Goal: Task Accomplishment & Management: Use online tool/utility

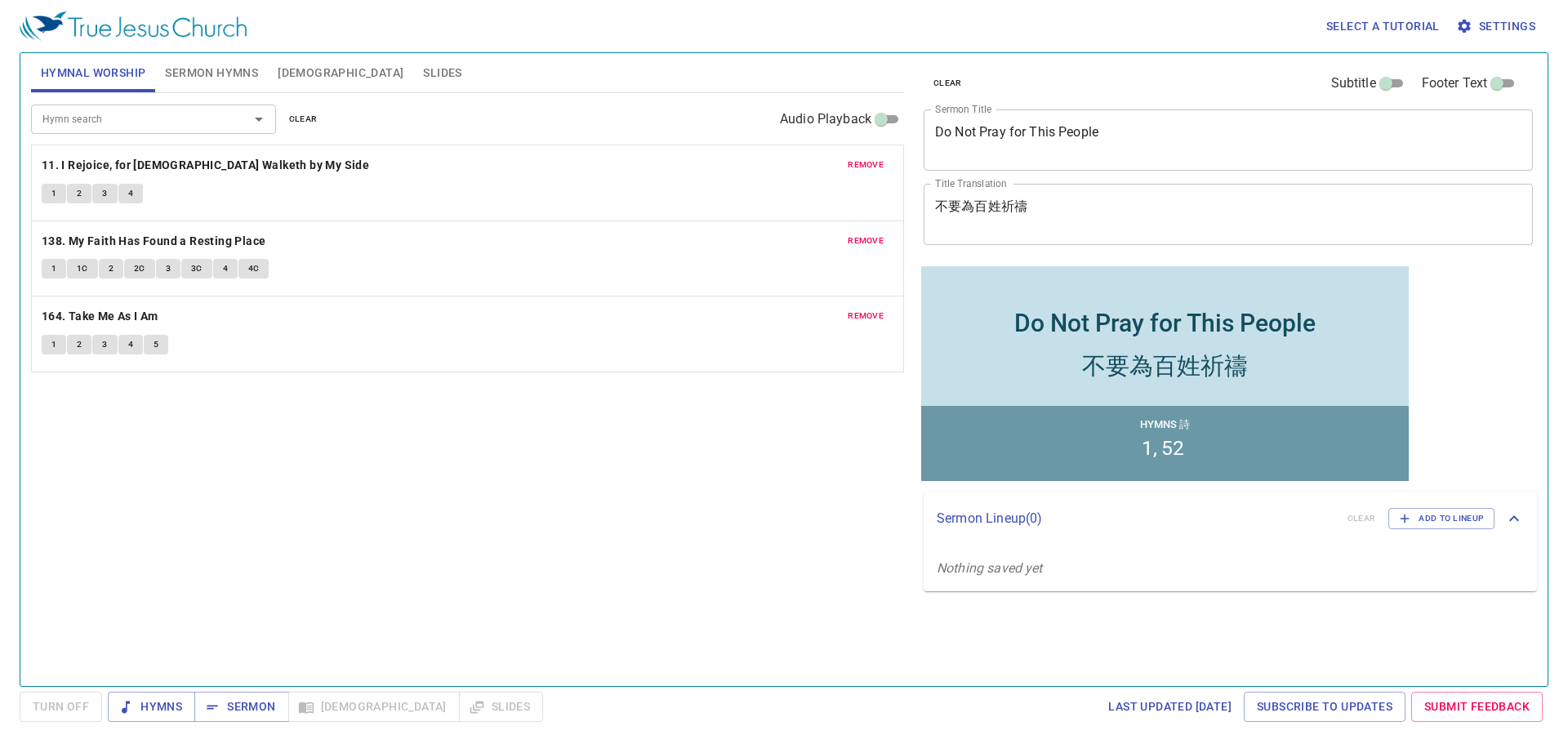
click at [372, 448] on div "Hymn search Hymn search clear Audio Playback remove 11. I Rejoice, for Jesus Wa…" at bounding box center [467, 383] width 873 height 579
click at [79, 169] on b "11. I Rejoice, for Jesus Walketh by My Side" at bounding box center [205, 166] width 327 height 21
click at [42, 192] on button "1" at bounding box center [54, 193] width 24 height 20
click at [52, 266] on span "1" at bounding box center [54, 269] width 5 height 15
click at [59, 194] on button "1" at bounding box center [54, 193] width 24 height 20
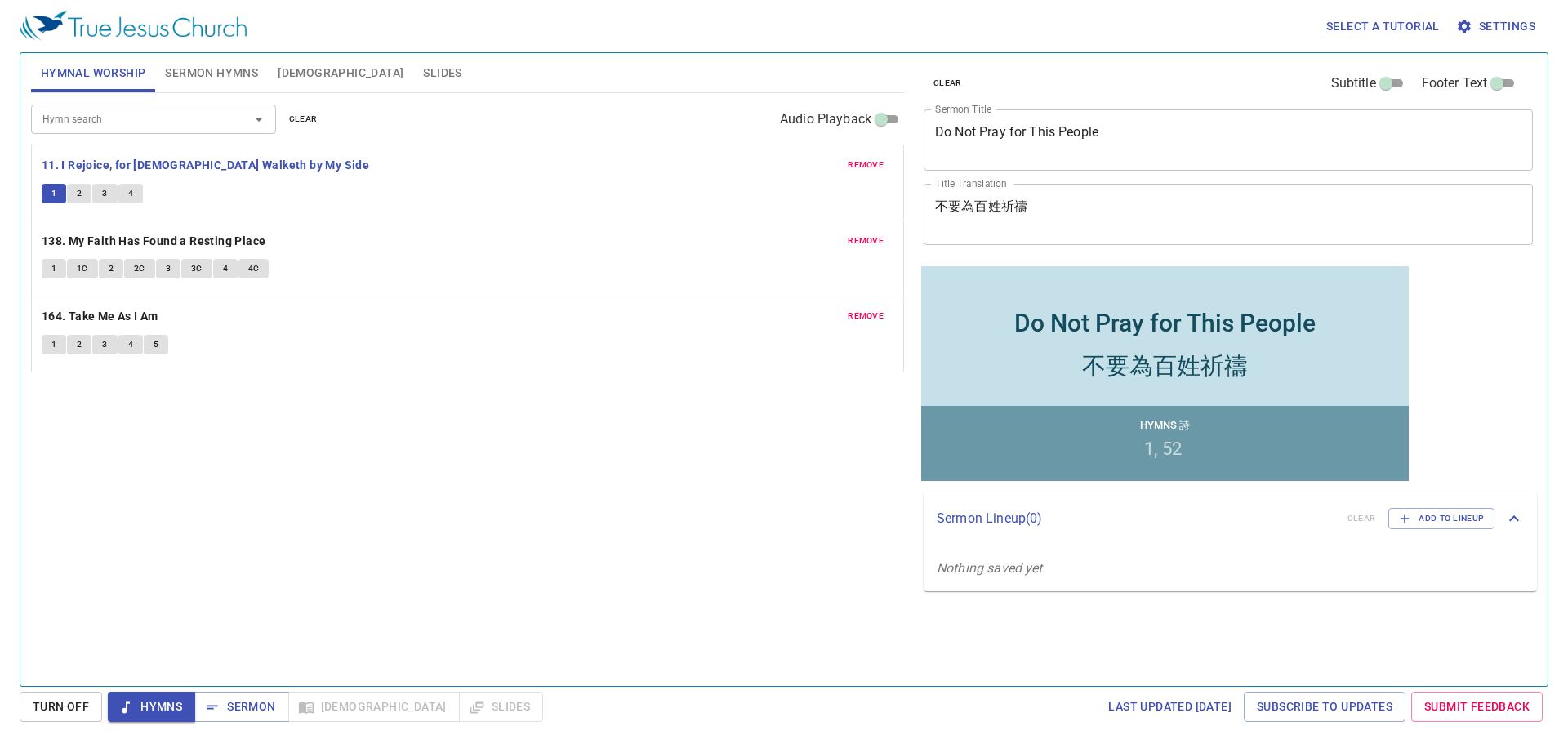
click at [180, 92] on div "Hymnal Worship Sermon Hymns Bible Slides" at bounding box center [467, 72] width 873 height 40
click at [184, 81] on span "Sermon Hymns" at bounding box center [211, 73] width 93 height 21
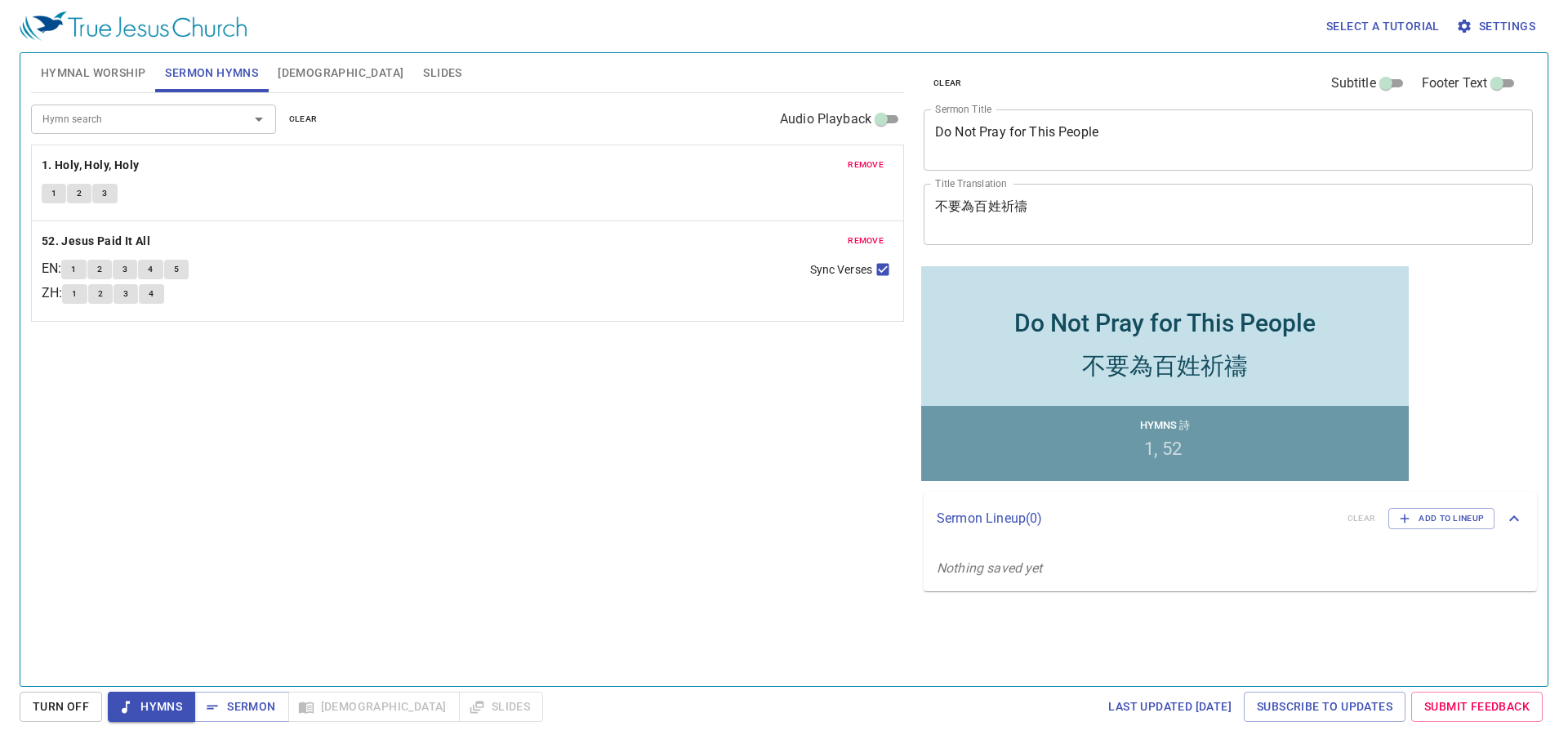
click at [948, 133] on textarea "Do Not Pray for This People" at bounding box center [1227, 139] width 586 height 31
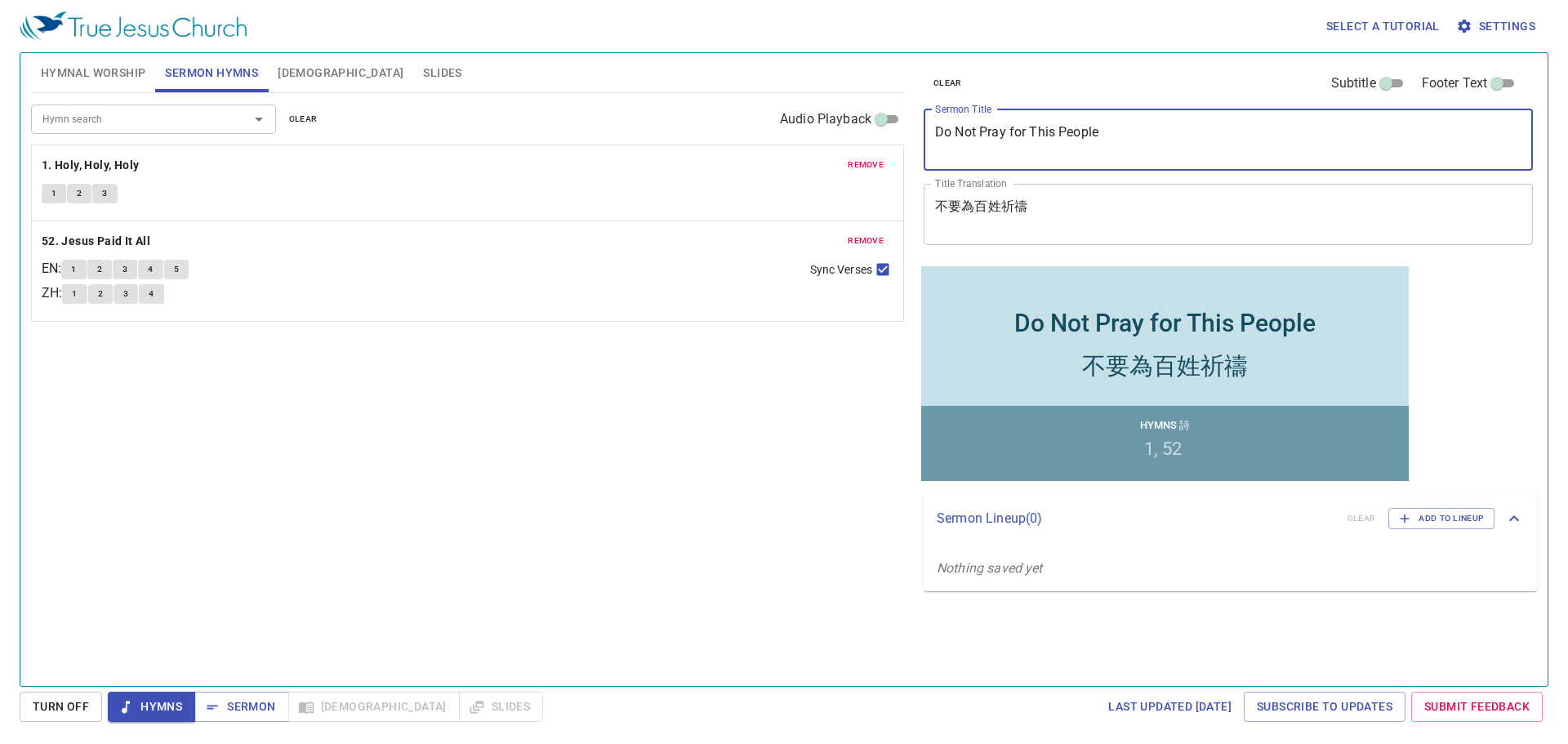
click at [948, 133] on textarea "Do Not Pray for This People" at bounding box center [1227, 139] width 586 height 31
paste textarea "My Abba Father 阿爸，父"
drag, startPoint x: 1034, startPoint y: 131, endPoint x: 1115, endPoint y: 133, distance: 81.0
click at [1115, 133] on textarea "My Abba Father 阿爸，父" at bounding box center [1227, 139] width 586 height 31
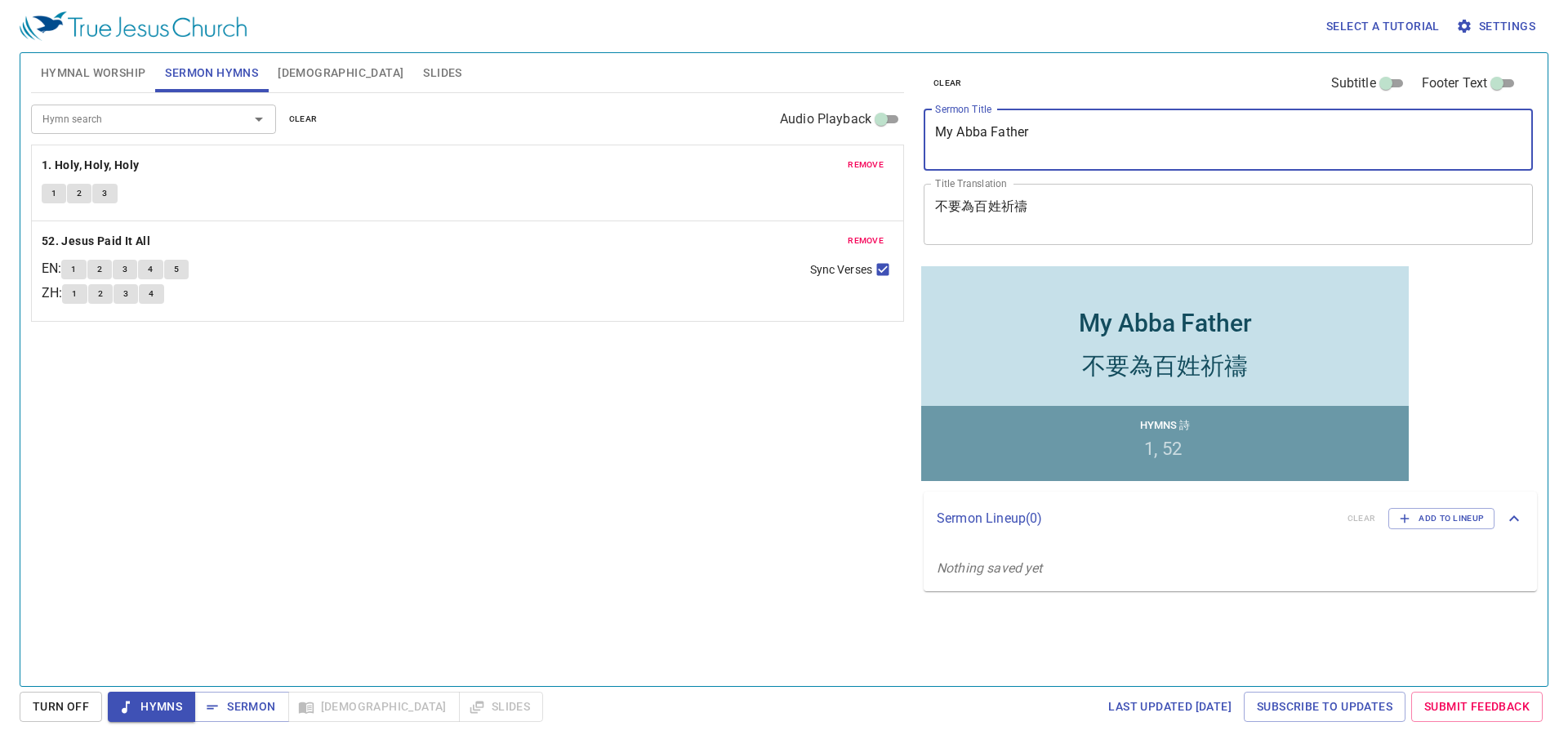
type textarea "My Abba Father"
click at [1032, 200] on textarea "不要為百姓祈禱" at bounding box center [1227, 214] width 586 height 31
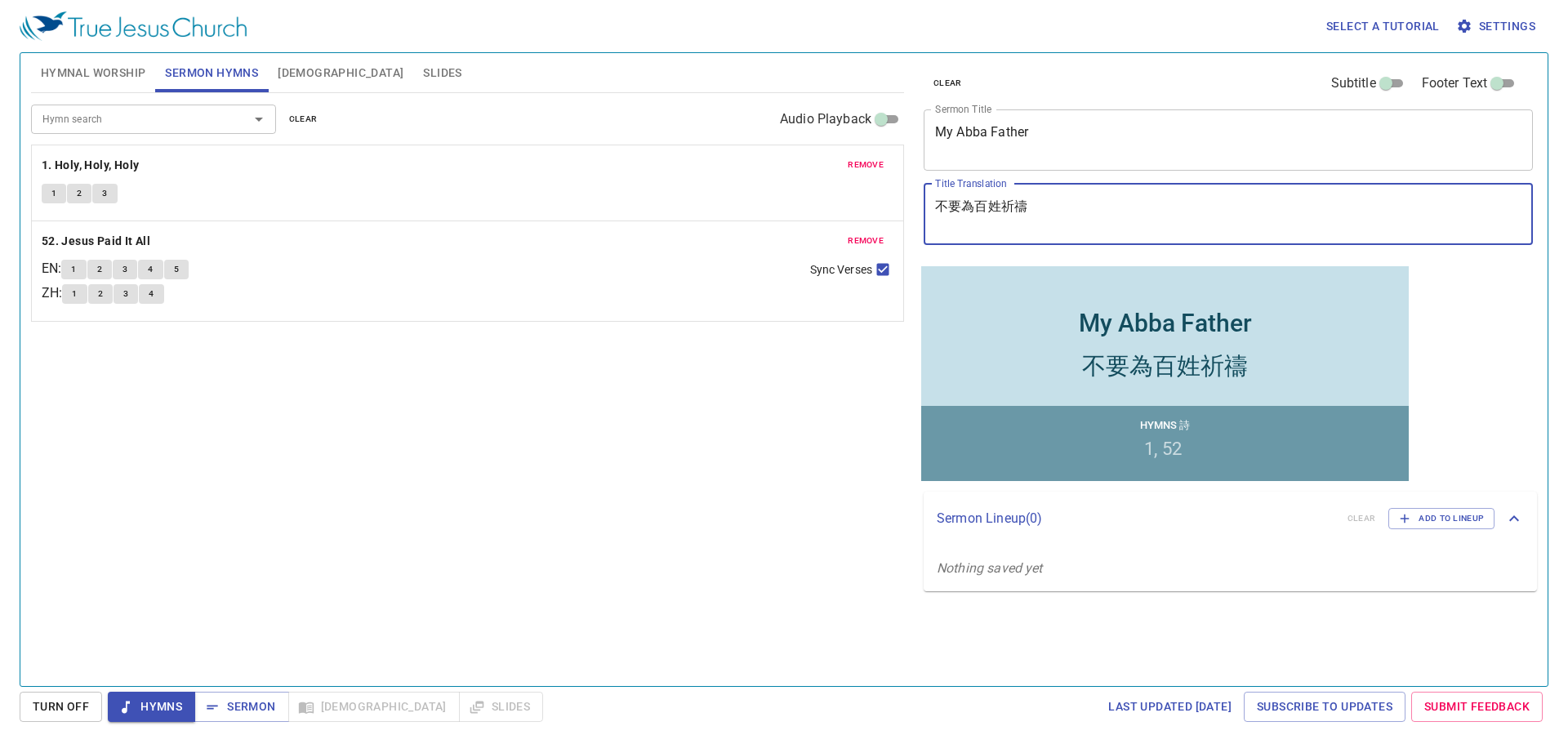
click at [1032, 200] on textarea "不要為百姓祈禱" at bounding box center [1227, 214] width 586 height 31
paste textarea "阿爸，父"
drag, startPoint x: 977, startPoint y: 207, endPoint x: 968, endPoint y: 206, distance: 9.1
click at [968, 206] on textarea "阿爸，父" at bounding box center [1227, 214] width 586 height 31
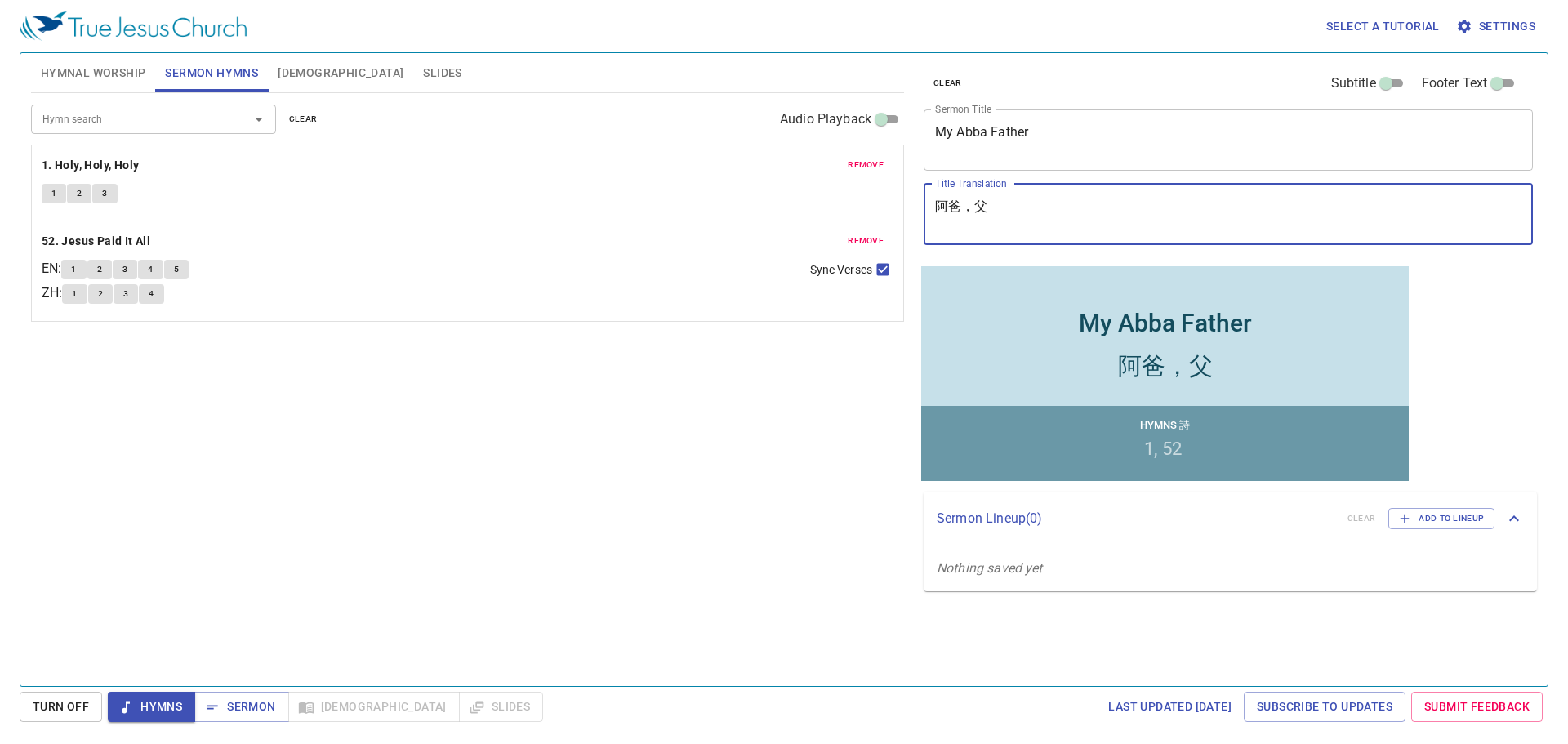
click at [1058, 210] on textarea "阿爸，父" at bounding box center [1227, 214] width 586 height 31
type textarea "阿爸，父"
click at [302, 117] on span "clear" at bounding box center [303, 119] width 28 height 15
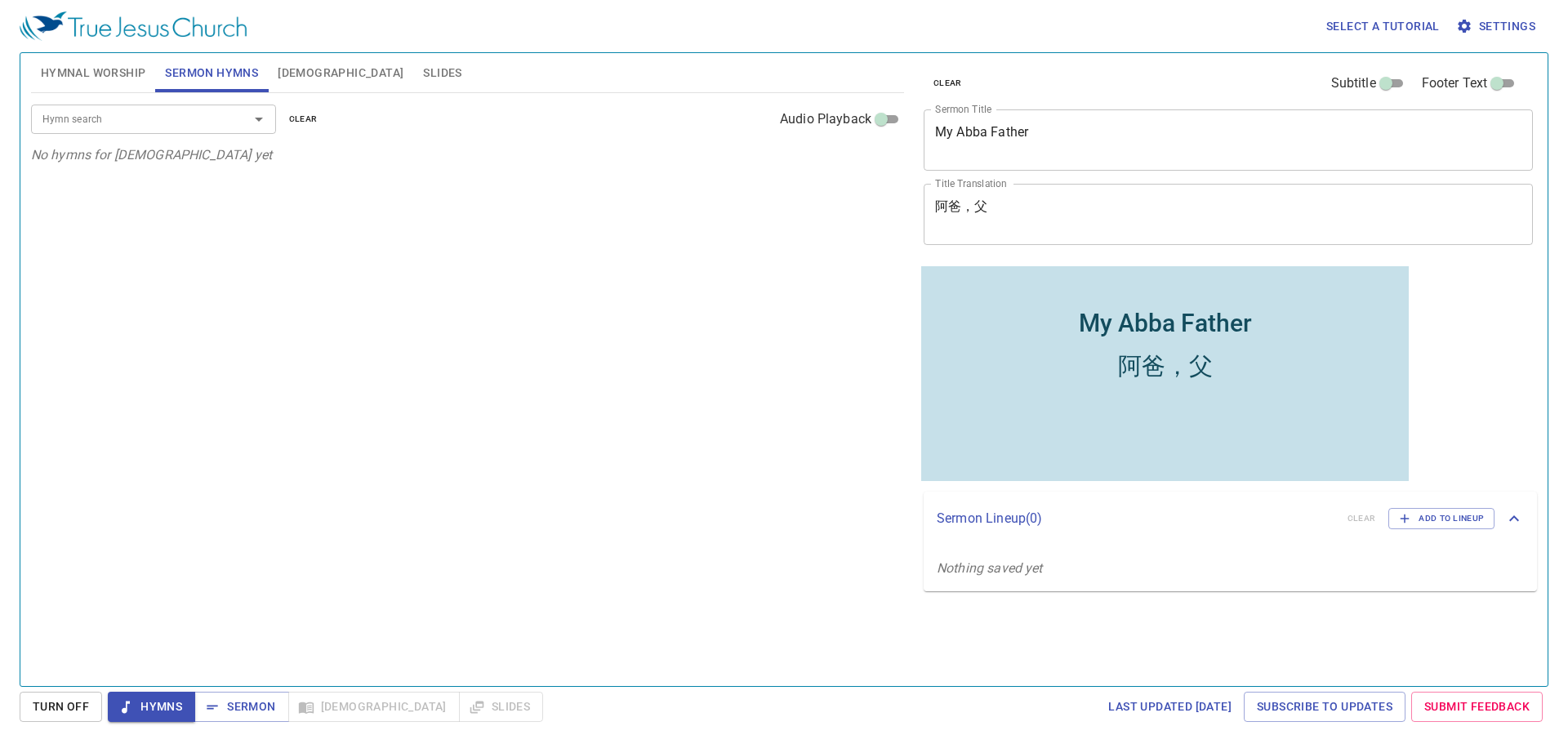
click at [188, 113] on input "Hymn search" at bounding box center [129, 119] width 187 height 19
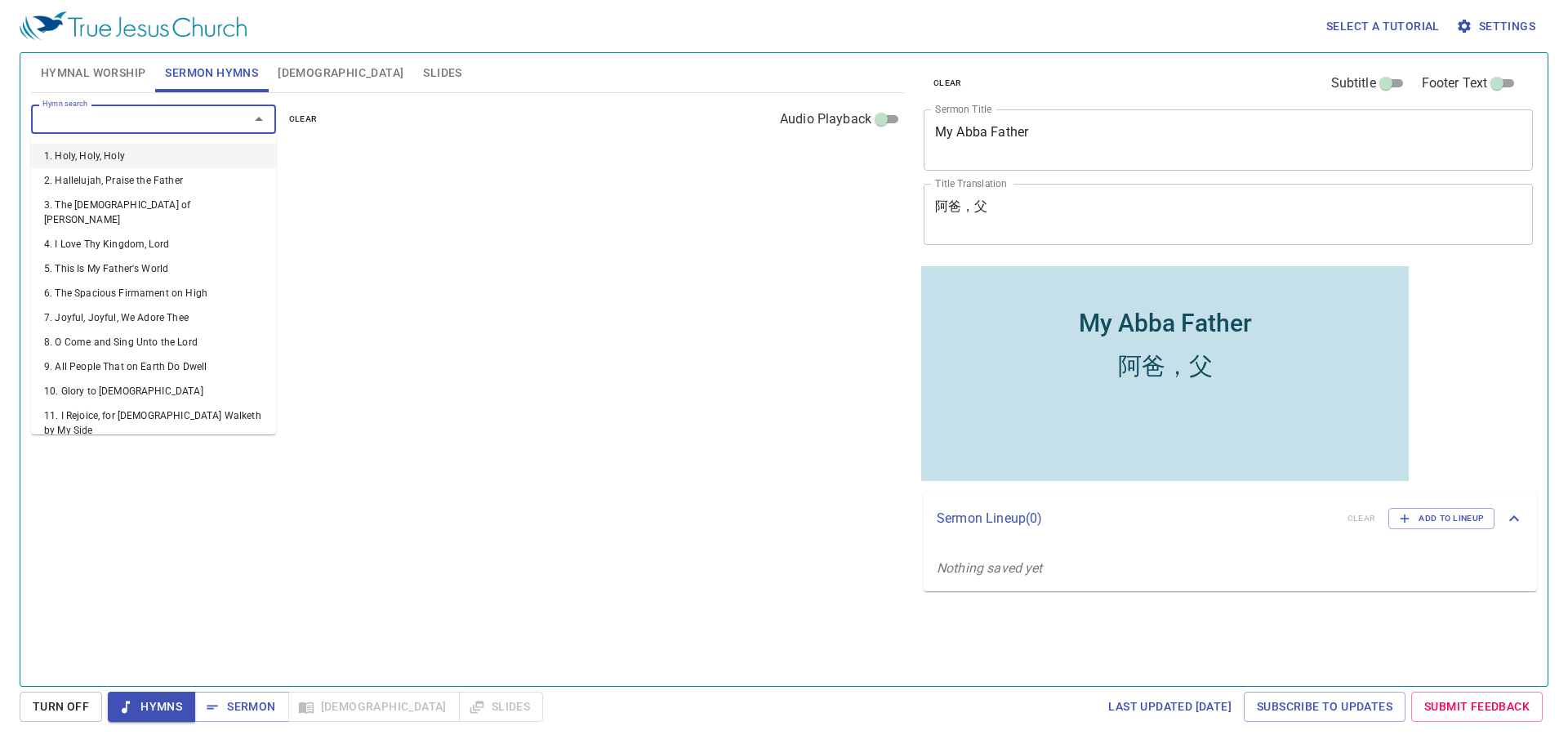
paste input "332, 155"
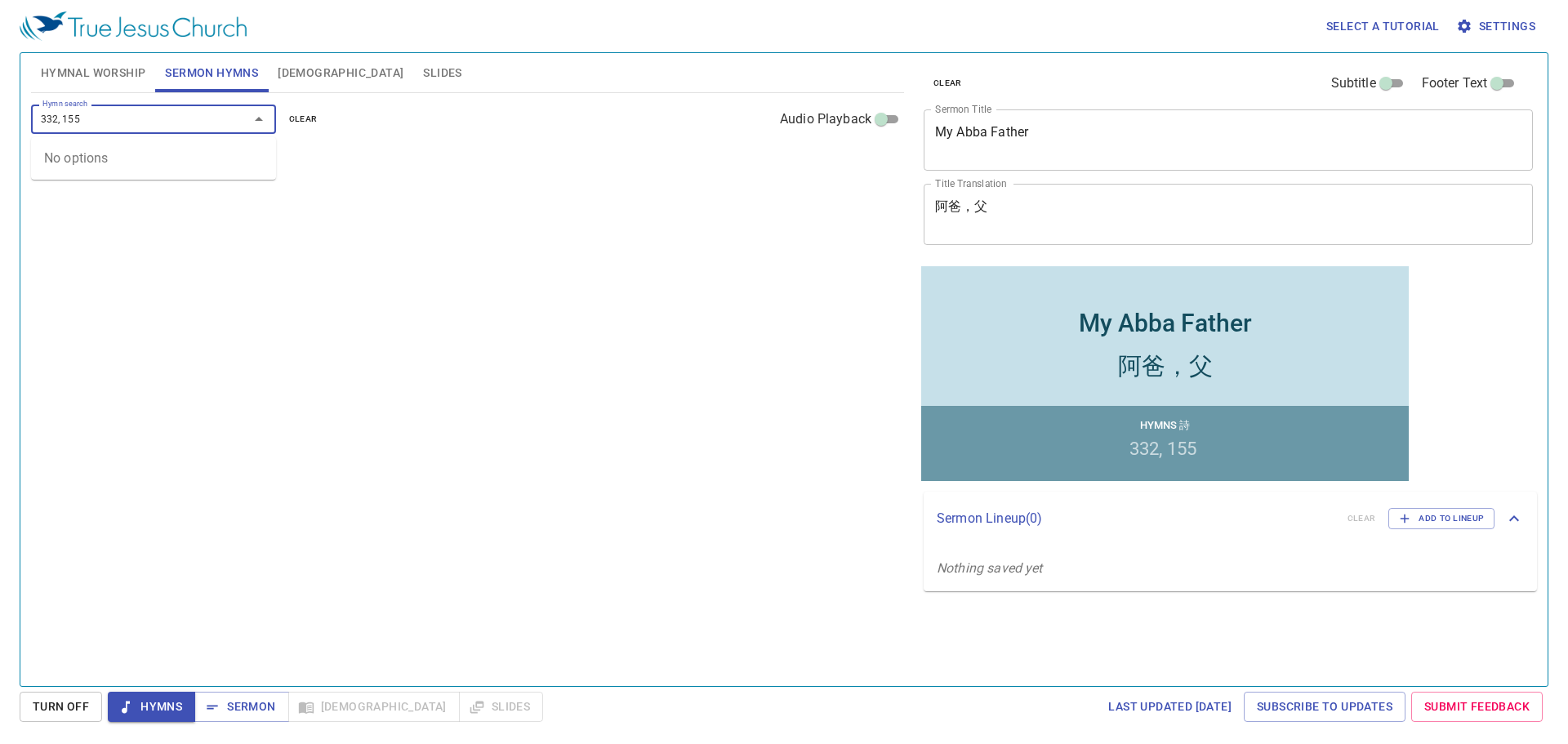
drag, startPoint x: 62, startPoint y: 119, endPoint x: 170, endPoint y: 128, distance: 108.4
click at [170, 128] on input "332, 155" at bounding box center [129, 119] width 187 height 19
type input "332"
type input "155"
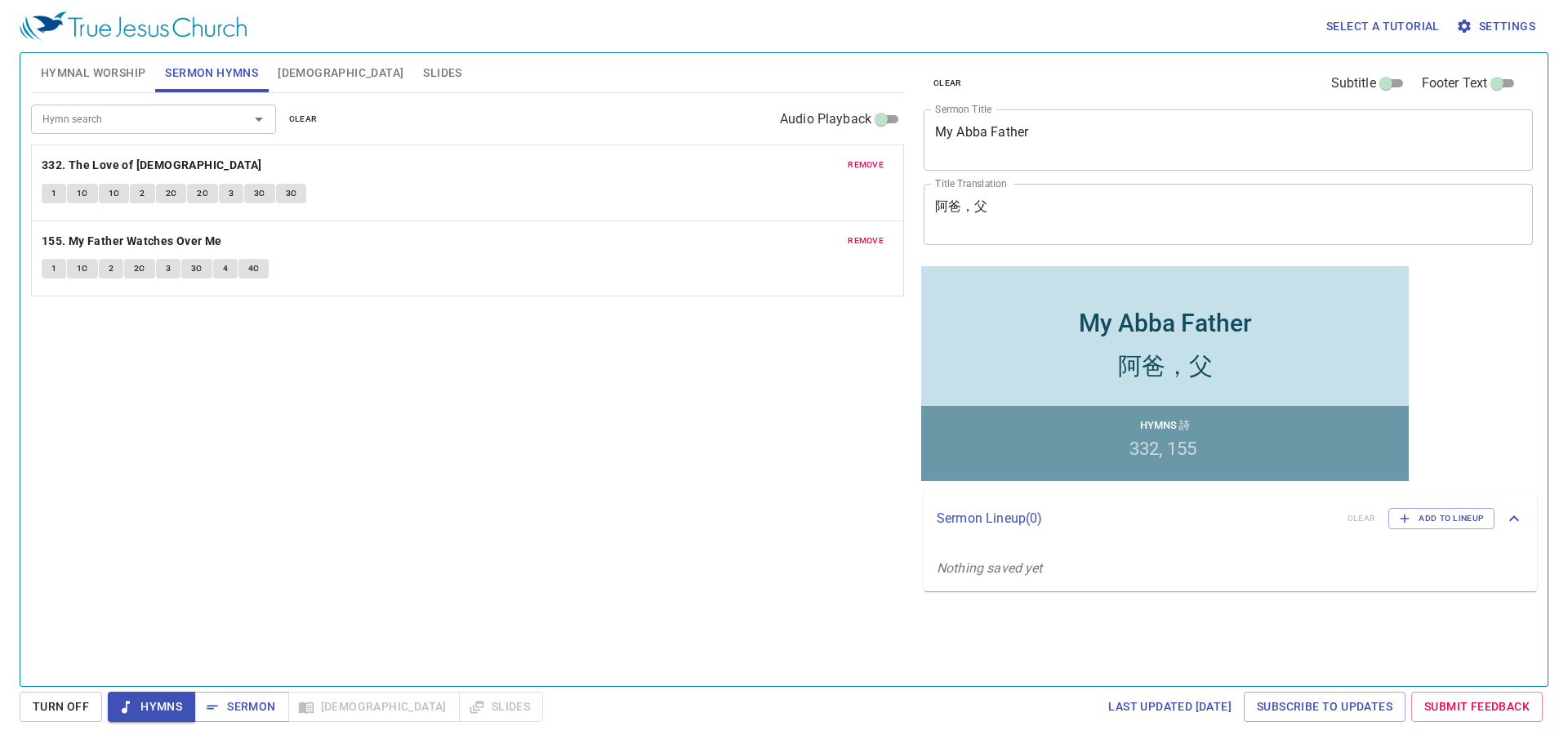
click at [504, 479] on div "Hymn search Hymn search clear Audio Playback remove 332. The Love of God 1 1C 1…" at bounding box center [467, 383] width 873 height 579
click at [423, 71] on span "Slides" at bounding box center [442, 73] width 39 height 21
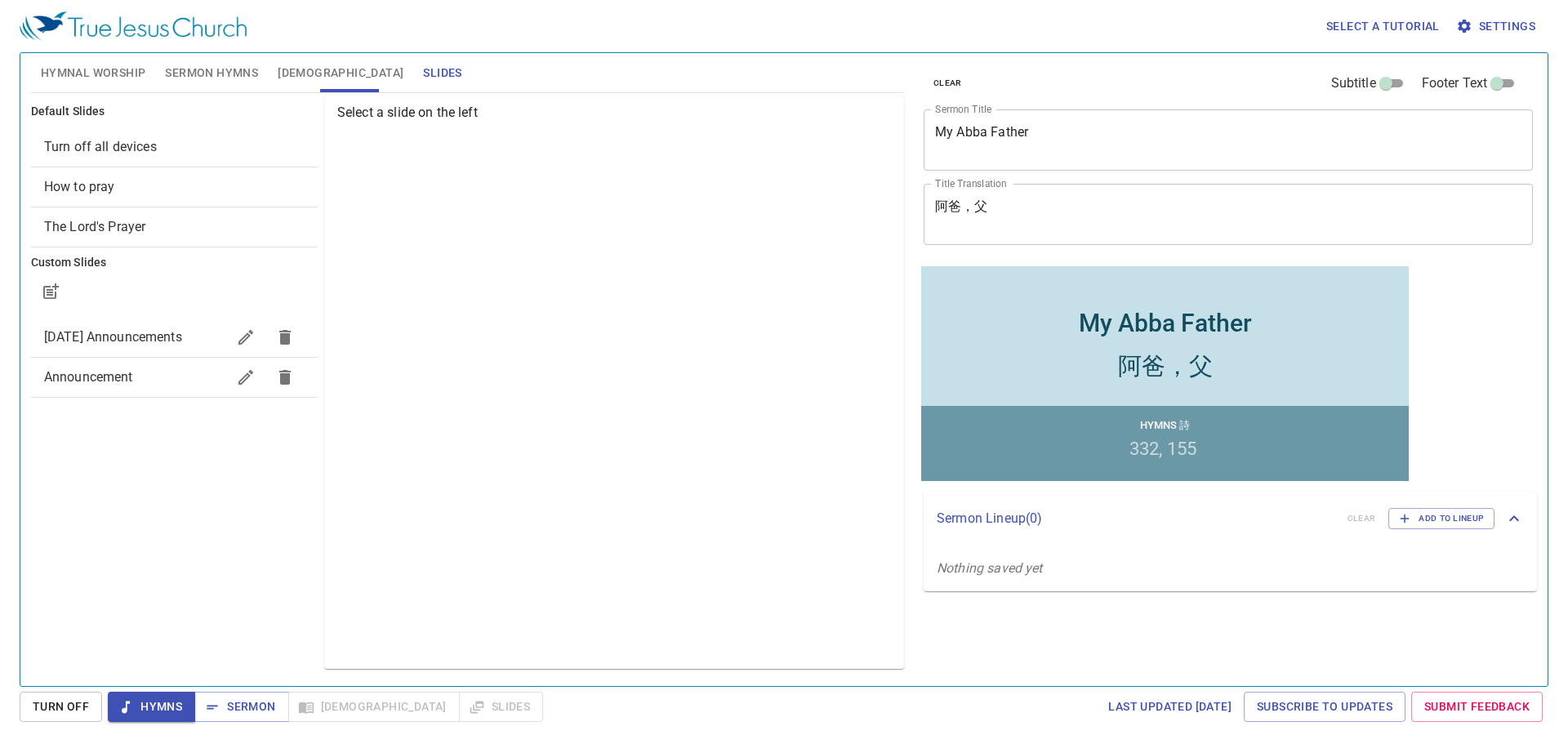
click at [177, 193] on span "How to pray" at bounding box center [174, 186] width 261 height 20
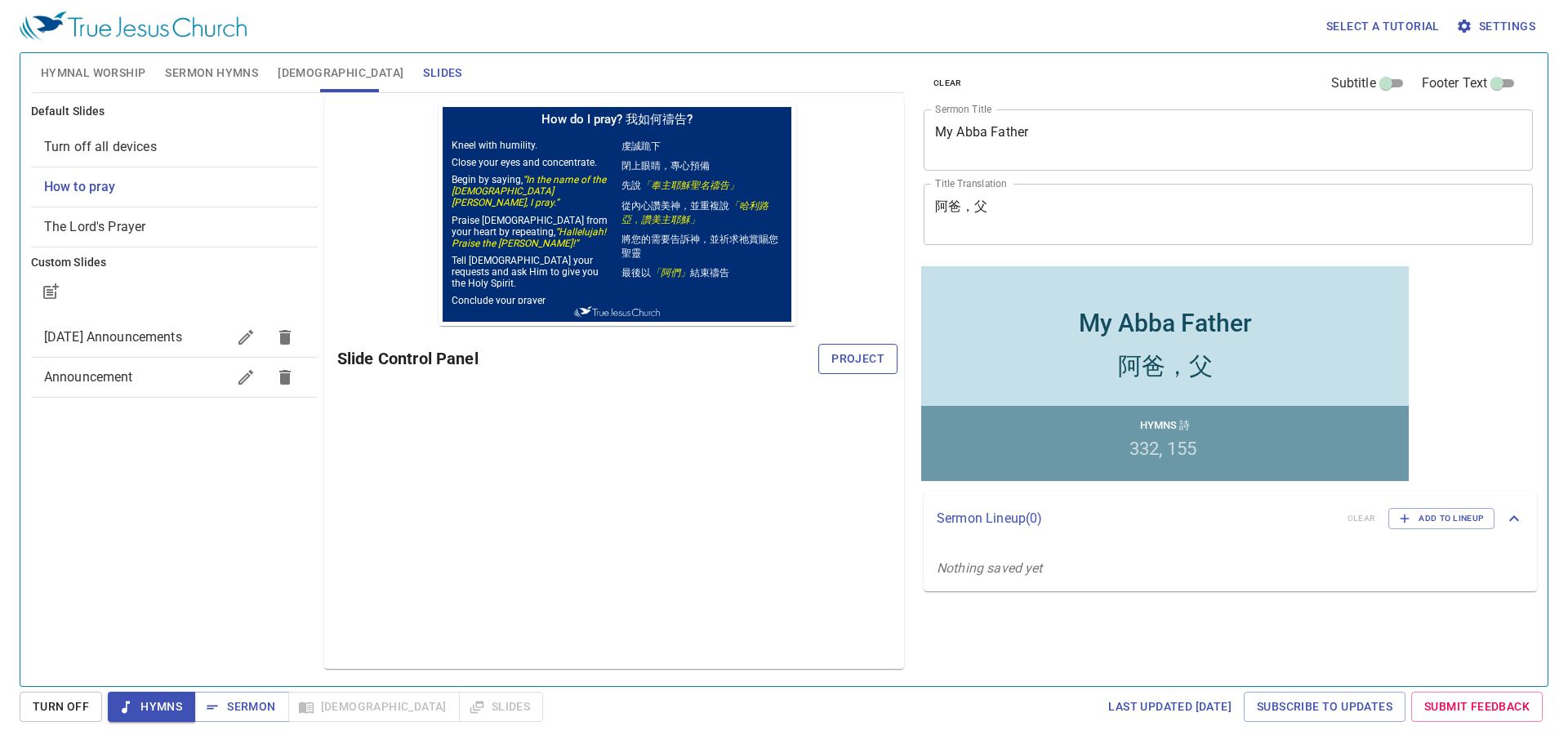
click at [855, 347] on button "Project" at bounding box center [858, 359] width 79 height 30
click at [82, 74] on span "Hymnal Worship" at bounding box center [93, 73] width 105 height 21
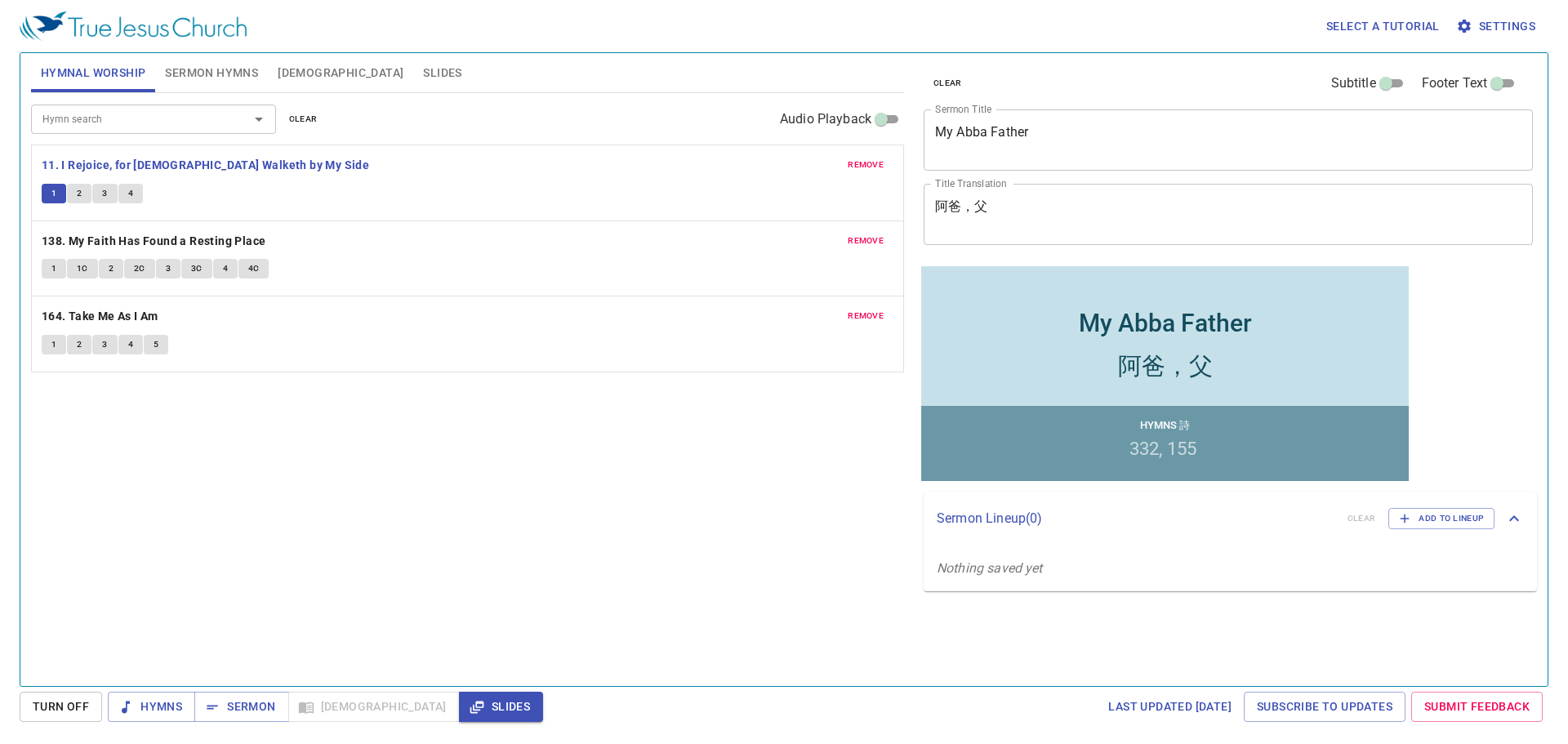
click at [297, 116] on span "clear" at bounding box center [303, 119] width 28 height 15
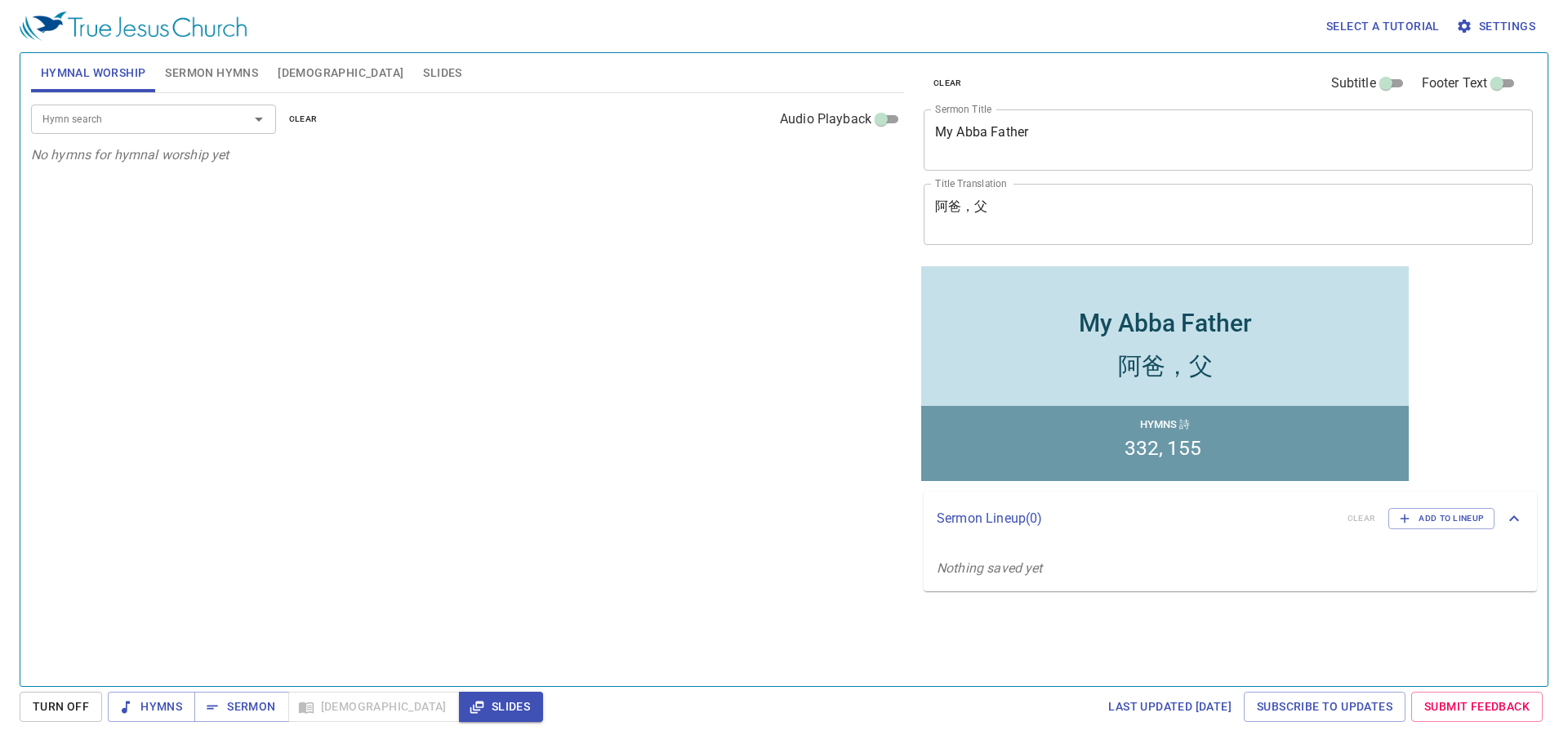
click at [994, 127] on textarea "My Abba Father" at bounding box center [1227, 139] width 586 height 31
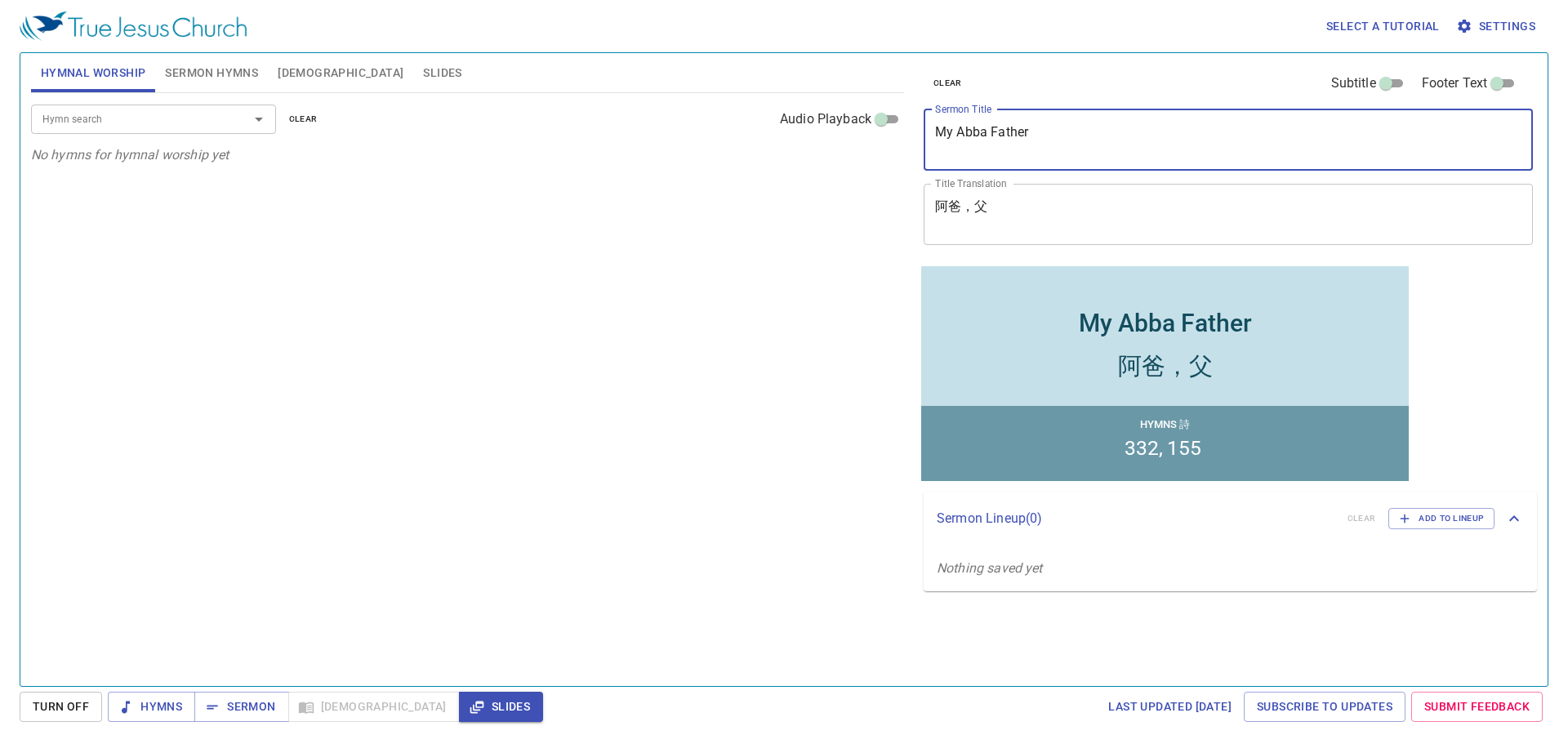
click at [994, 127] on textarea "My Abba Father" at bounding box center [1227, 139] width 586 height 31
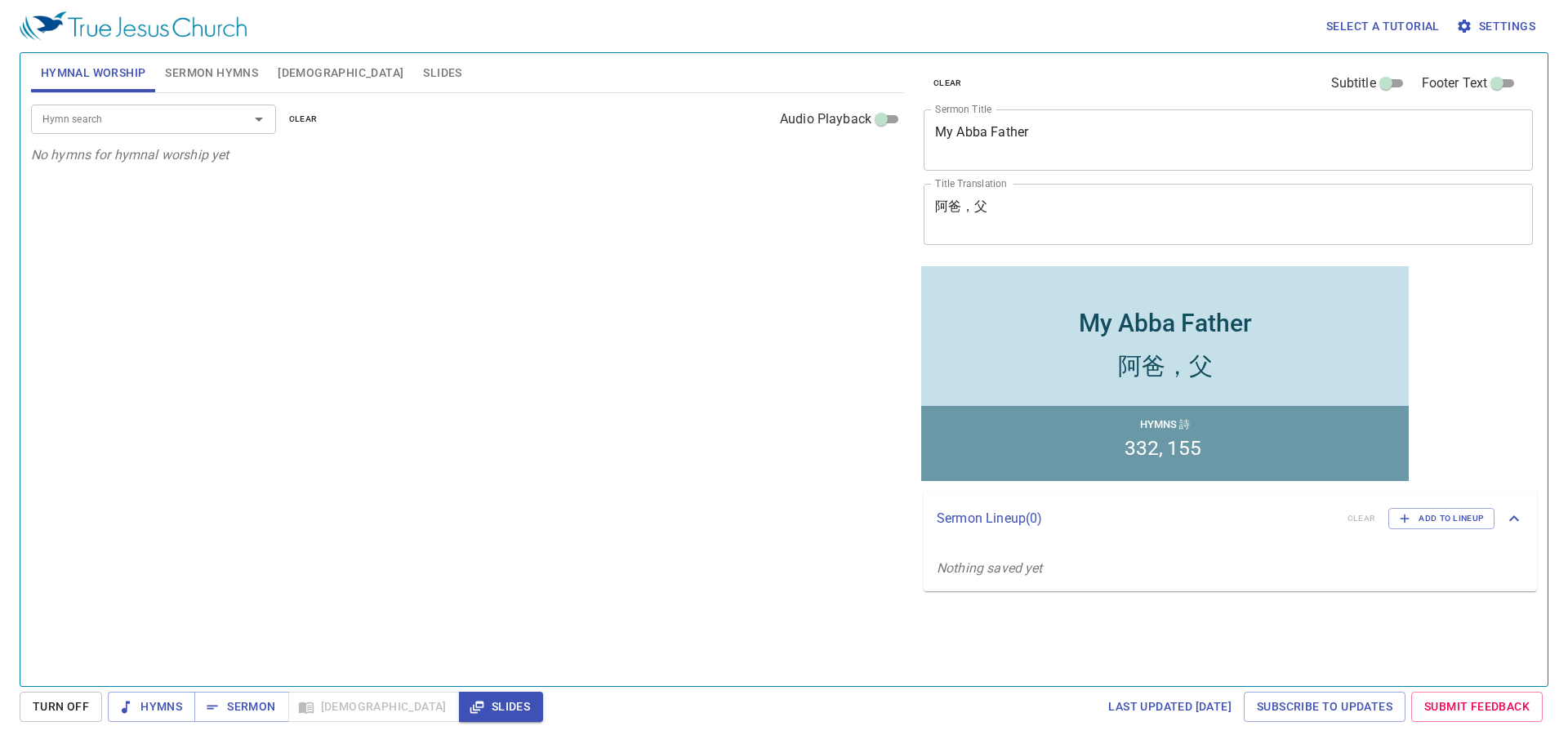
click at [981, 209] on textarea "阿爸，父" at bounding box center [1227, 214] width 586 height 31
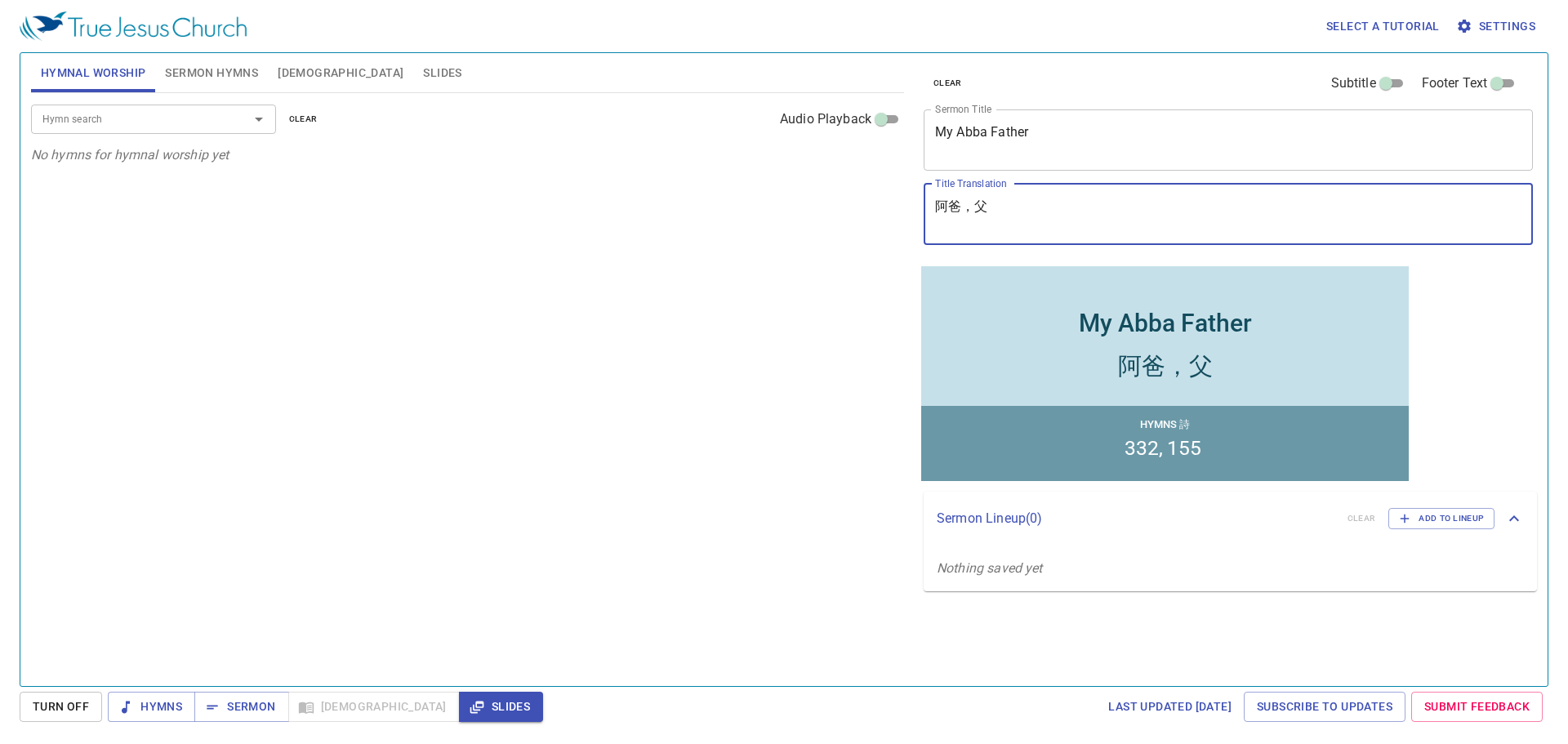
click at [981, 209] on textarea "阿爸，父" at bounding box center [1227, 214] width 586 height 31
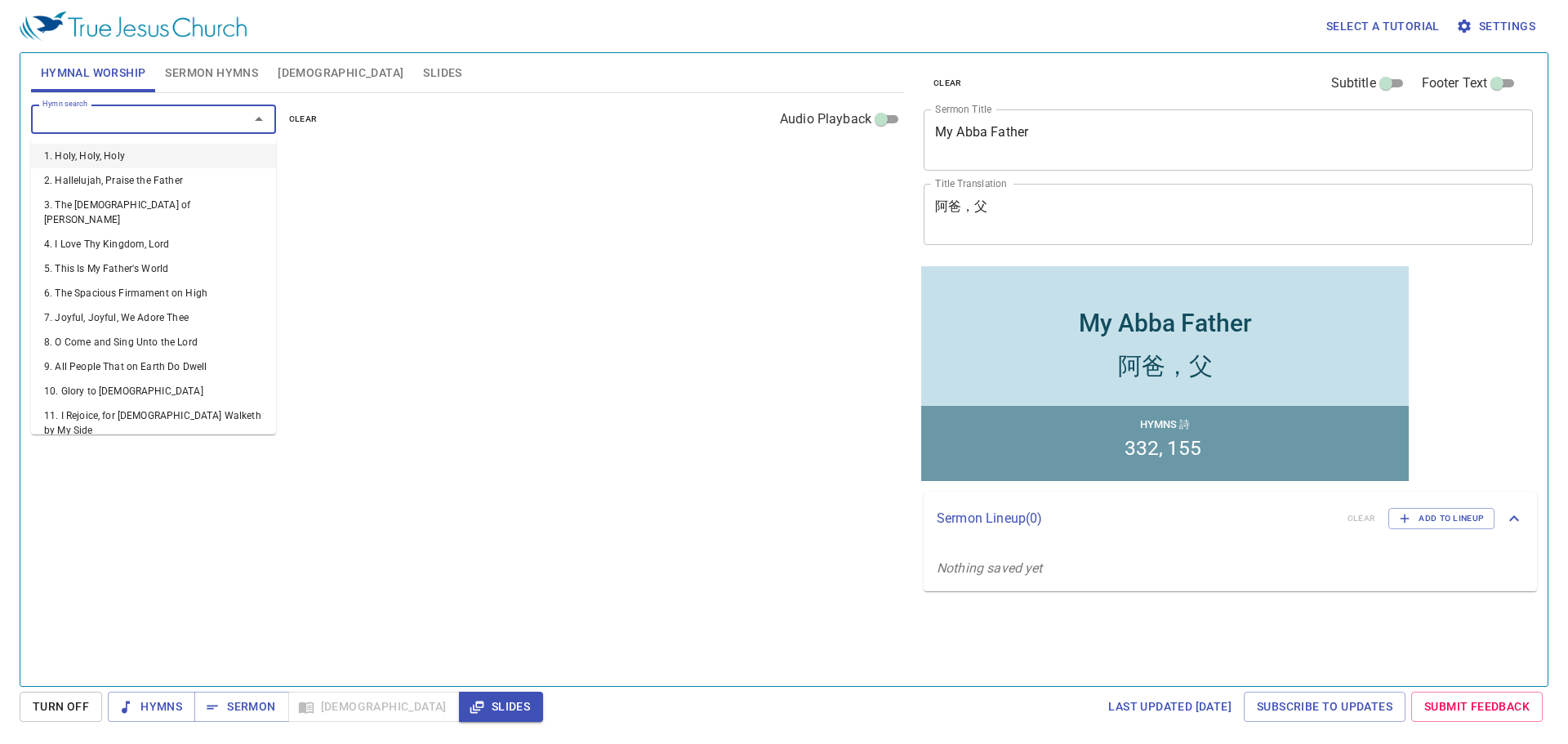
click at [146, 119] on input "Hymn search" at bounding box center [129, 119] width 187 height 19
type input "220"
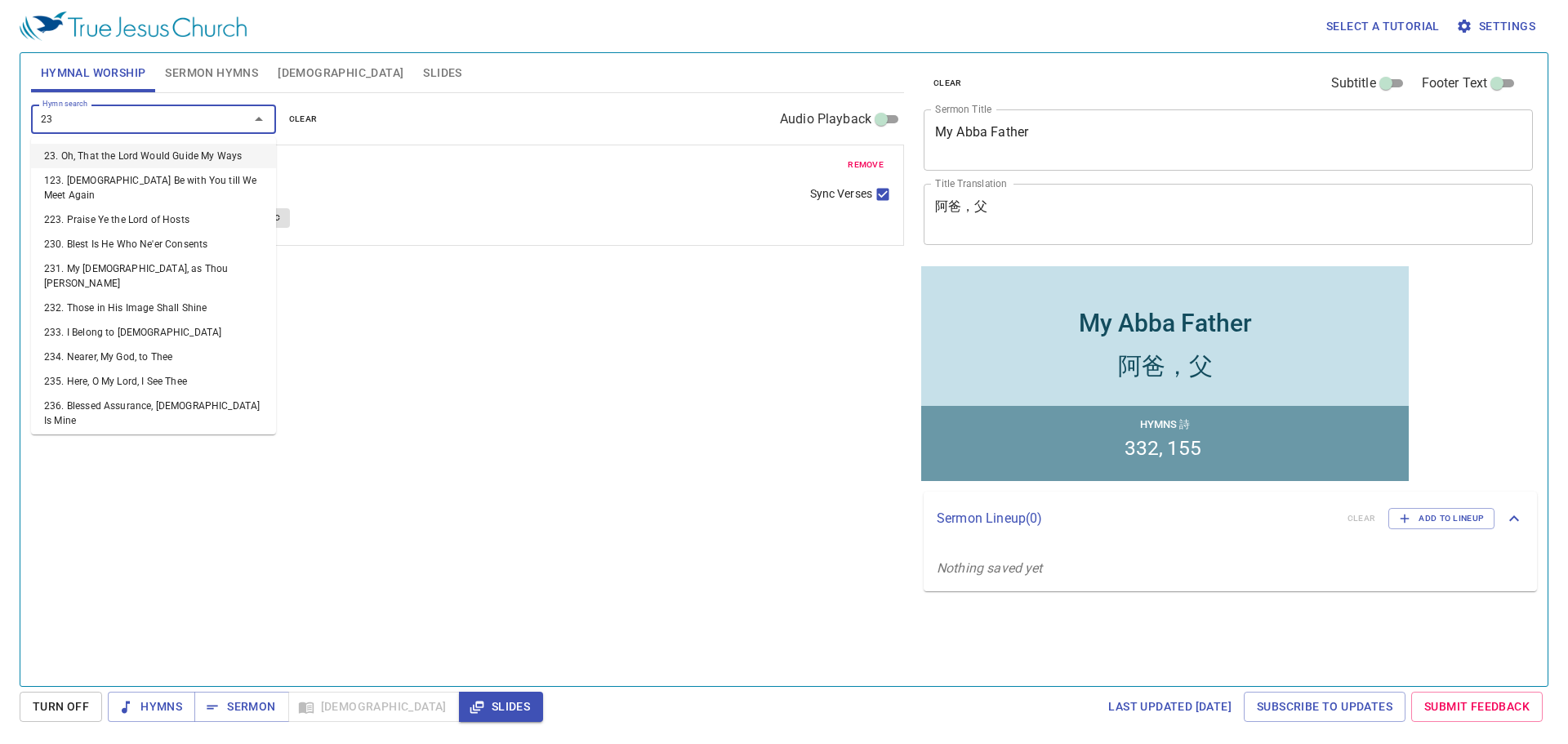
type input "239"
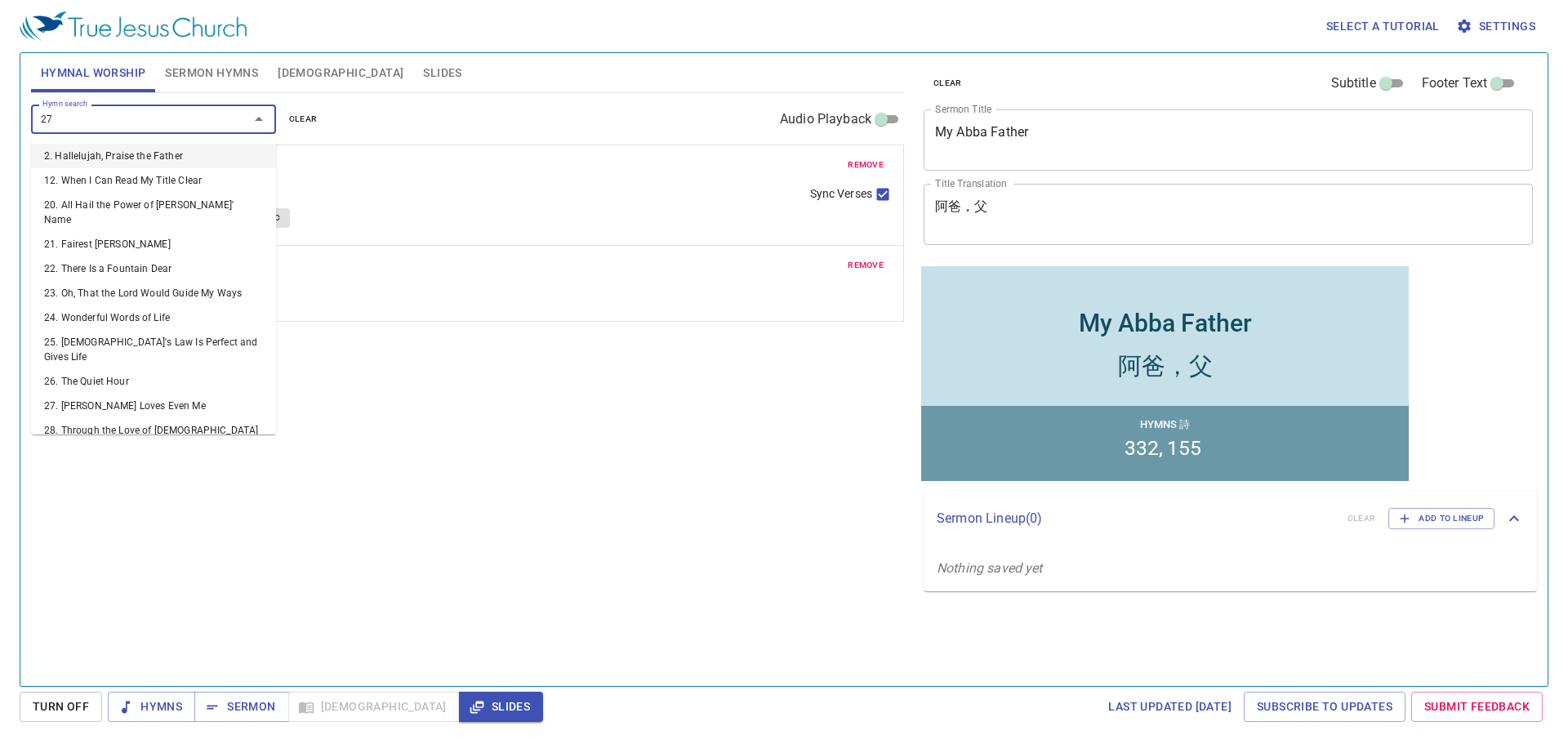
type input "277"
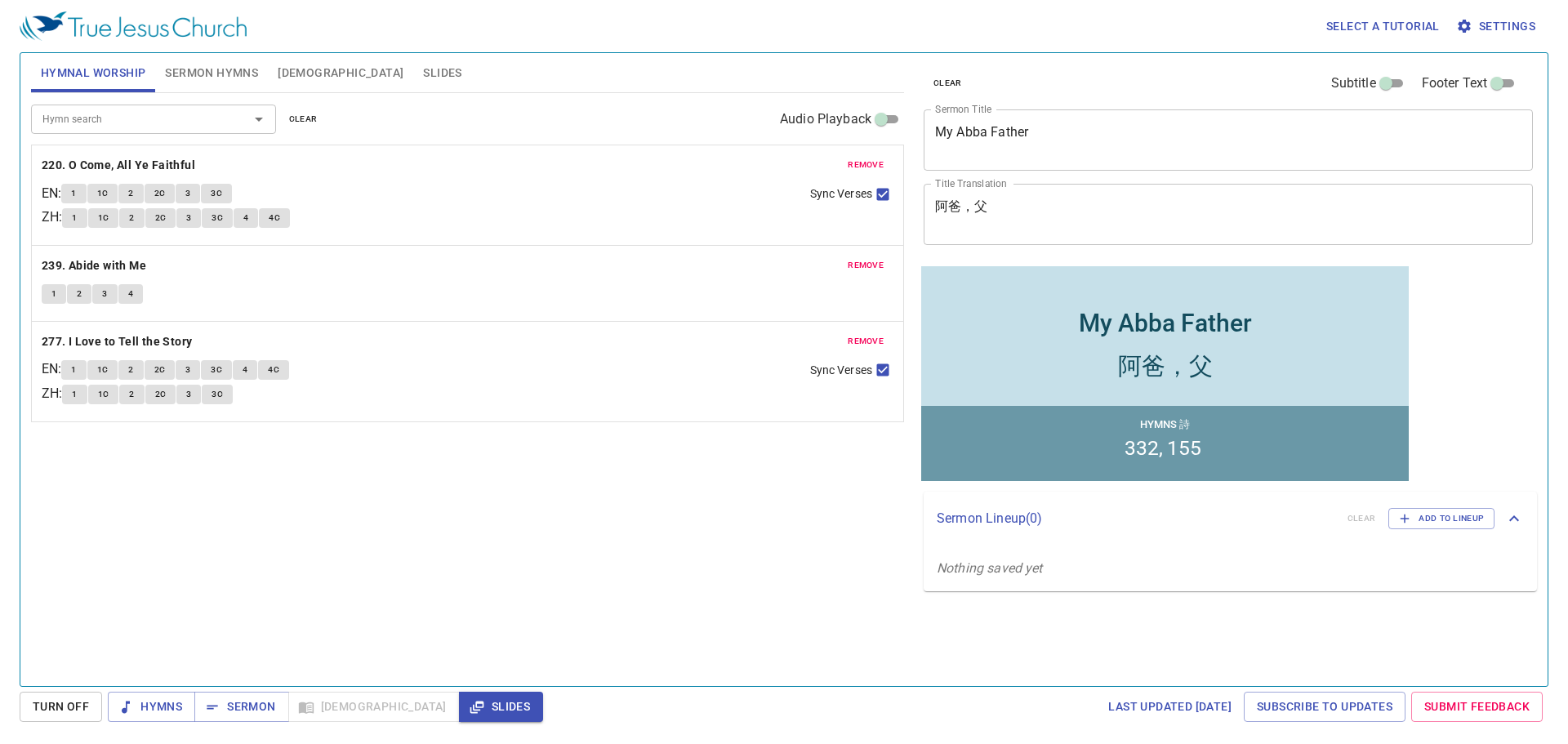
click at [239, 484] on div "Hymn search Hymn search clear Audio Playback remove 220. O Come, All Ye Faithfu…" at bounding box center [467, 383] width 873 height 579
click at [209, 65] on span "Sermon Hymns" at bounding box center [211, 73] width 93 height 21
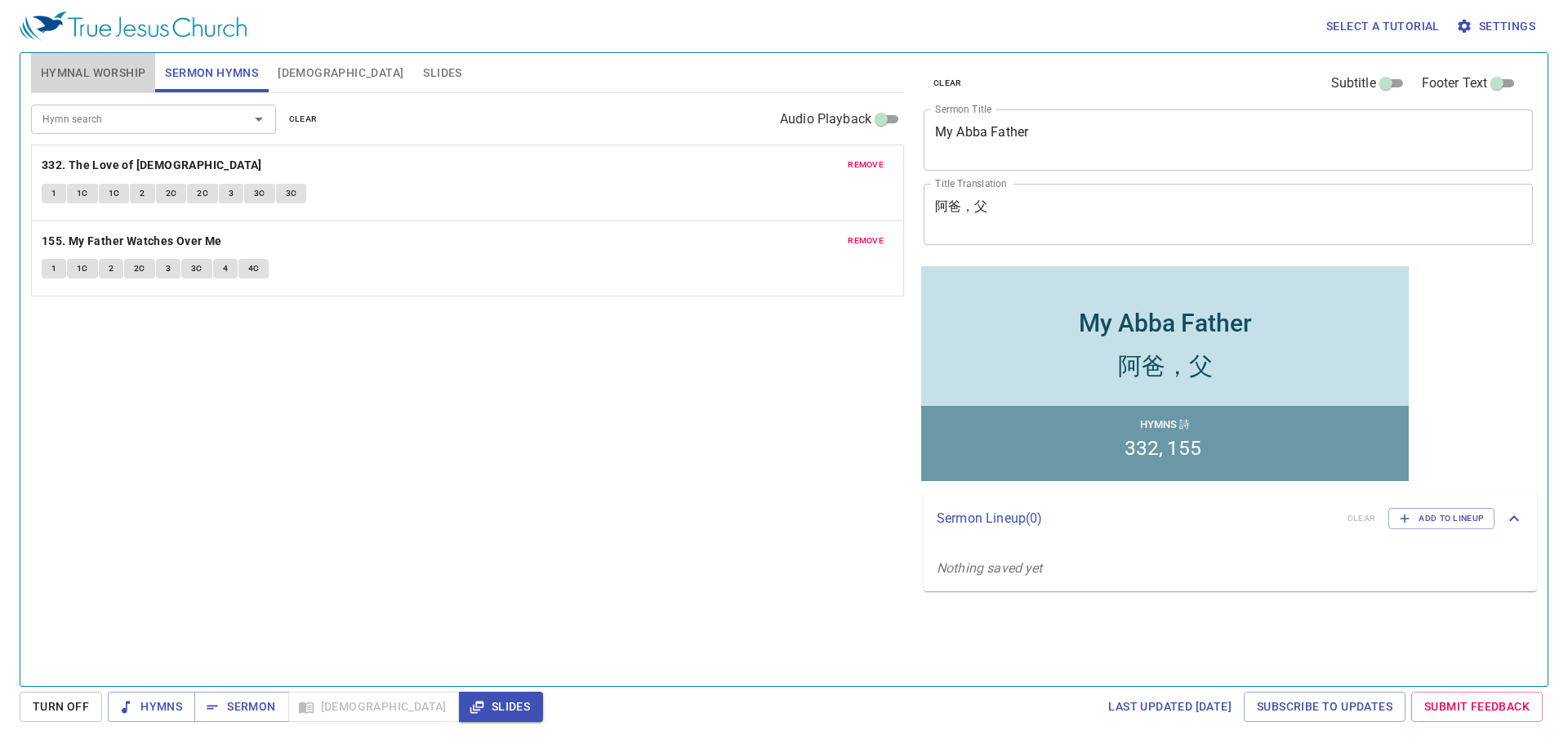
click at [121, 77] on span "Hymnal Worship" at bounding box center [93, 73] width 105 height 21
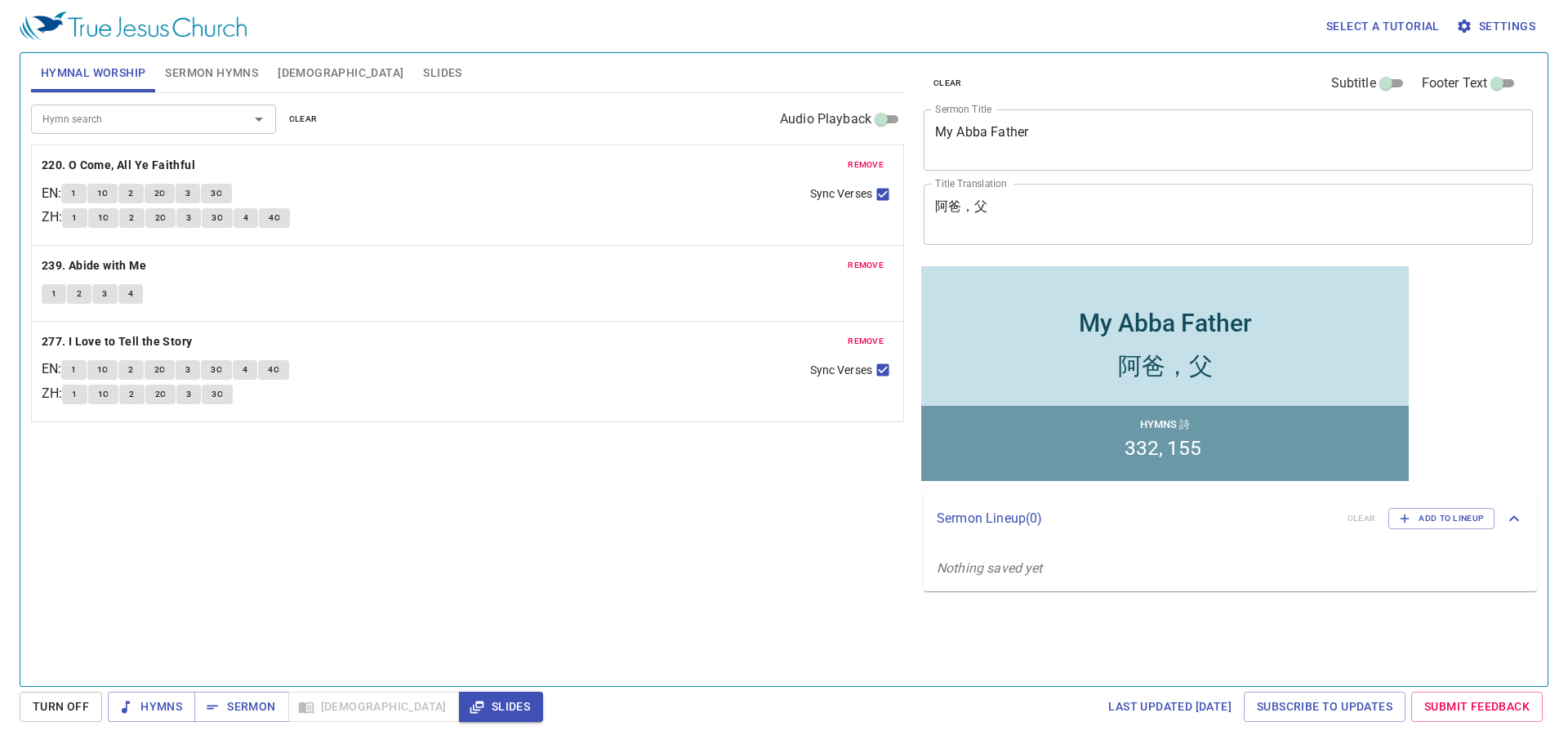
click at [172, 67] on span "Sermon Hymns" at bounding box center [211, 73] width 93 height 21
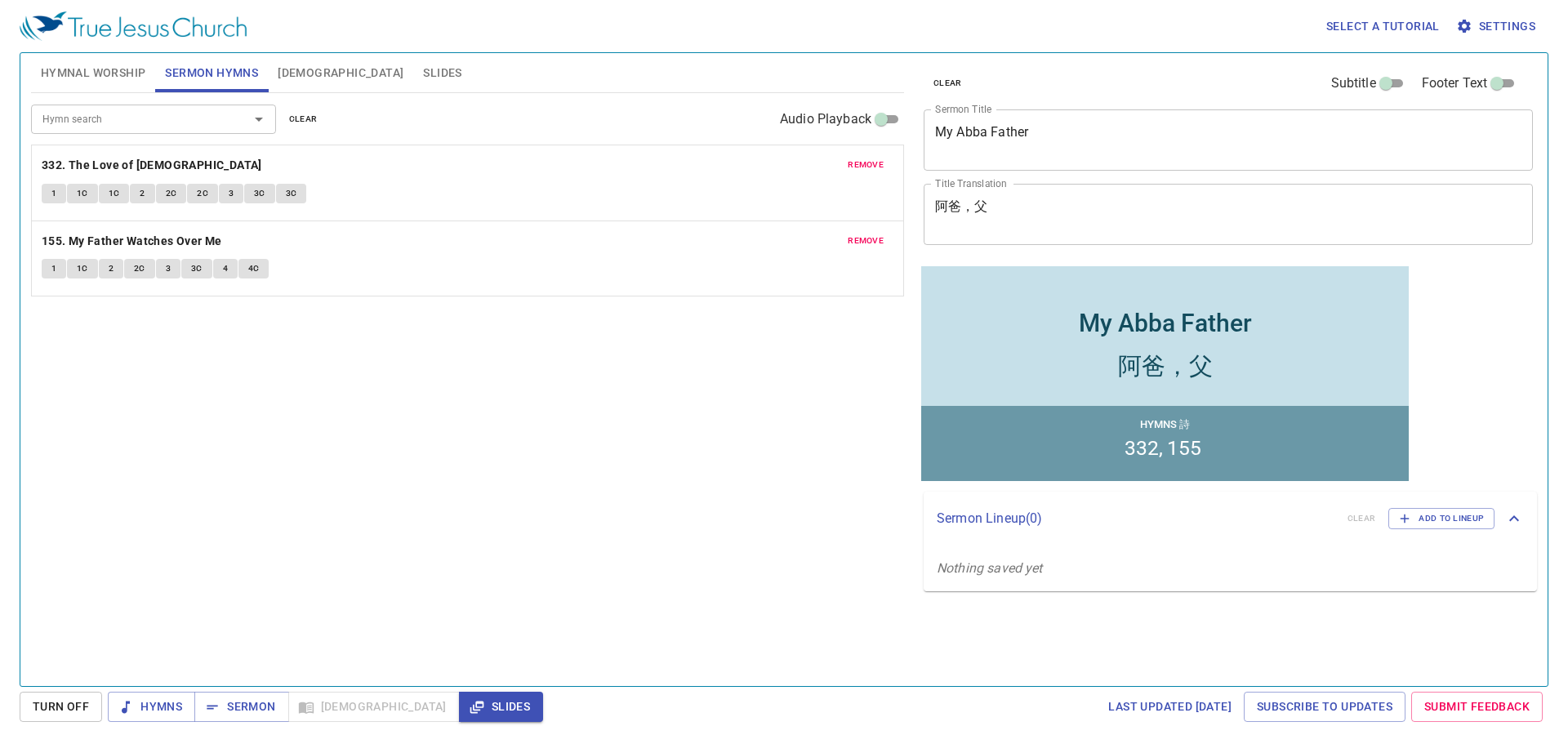
click at [130, 67] on span "Hymnal Worship" at bounding box center [93, 73] width 105 height 21
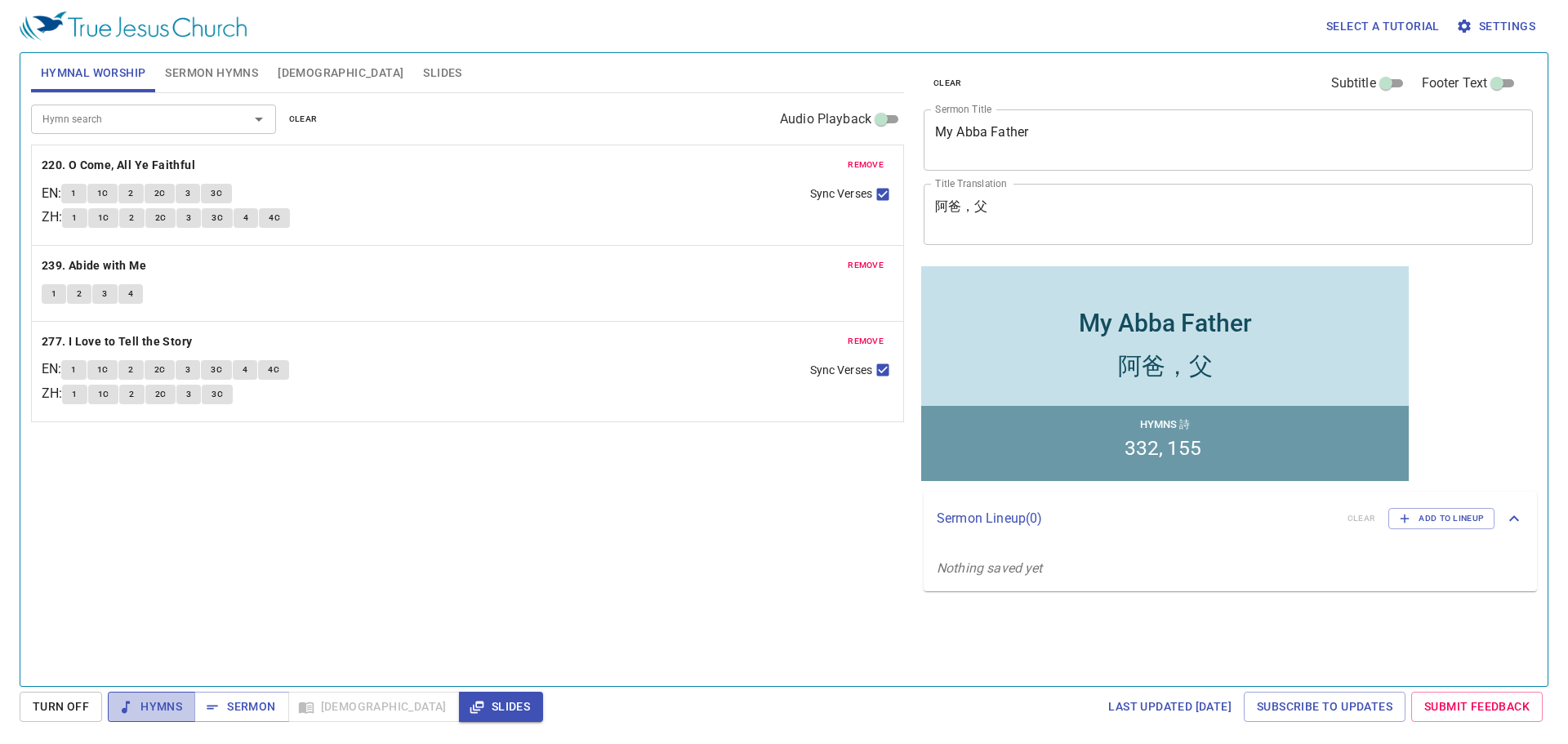
click at [135, 708] on span "Hymns" at bounding box center [151, 707] width 61 height 21
click at [178, 158] on b "220. O Come, All Ye Faithful" at bounding box center [118, 166] width 153 height 21
click at [84, 186] on button "1" at bounding box center [73, 193] width 24 height 20
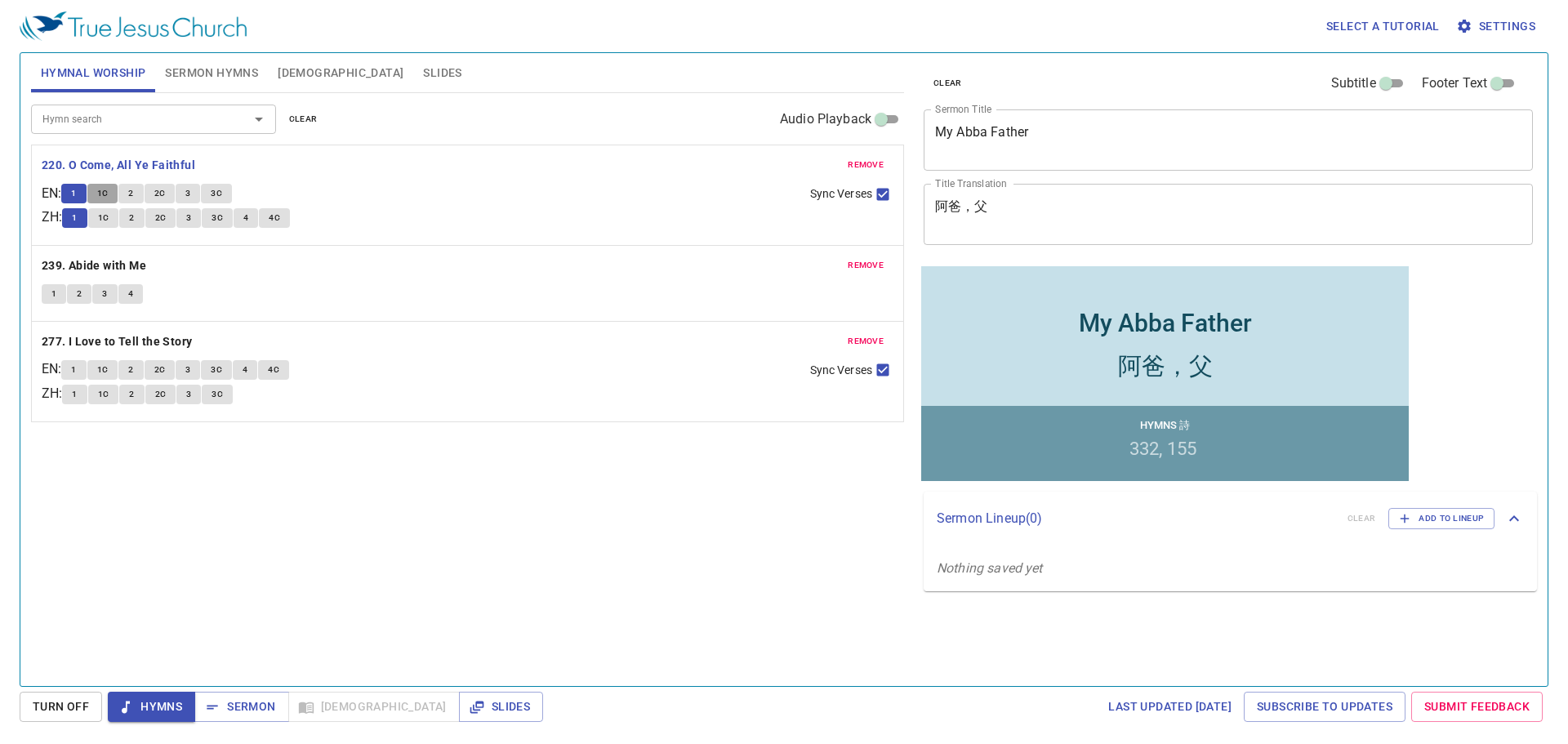
click at [107, 196] on span "1C" at bounding box center [103, 194] width 11 height 15
click at [132, 187] on button "2" at bounding box center [131, 193] width 24 height 20
click at [155, 199] on button "2C" at bounding box center [160, 193] width 31 height 20
click at [190, 197] on span "3" at bounding box center [187, 194] width 5 height 15
click at [223, 215] on span "3C" at bounding box center [217, 218] width 11 height 15
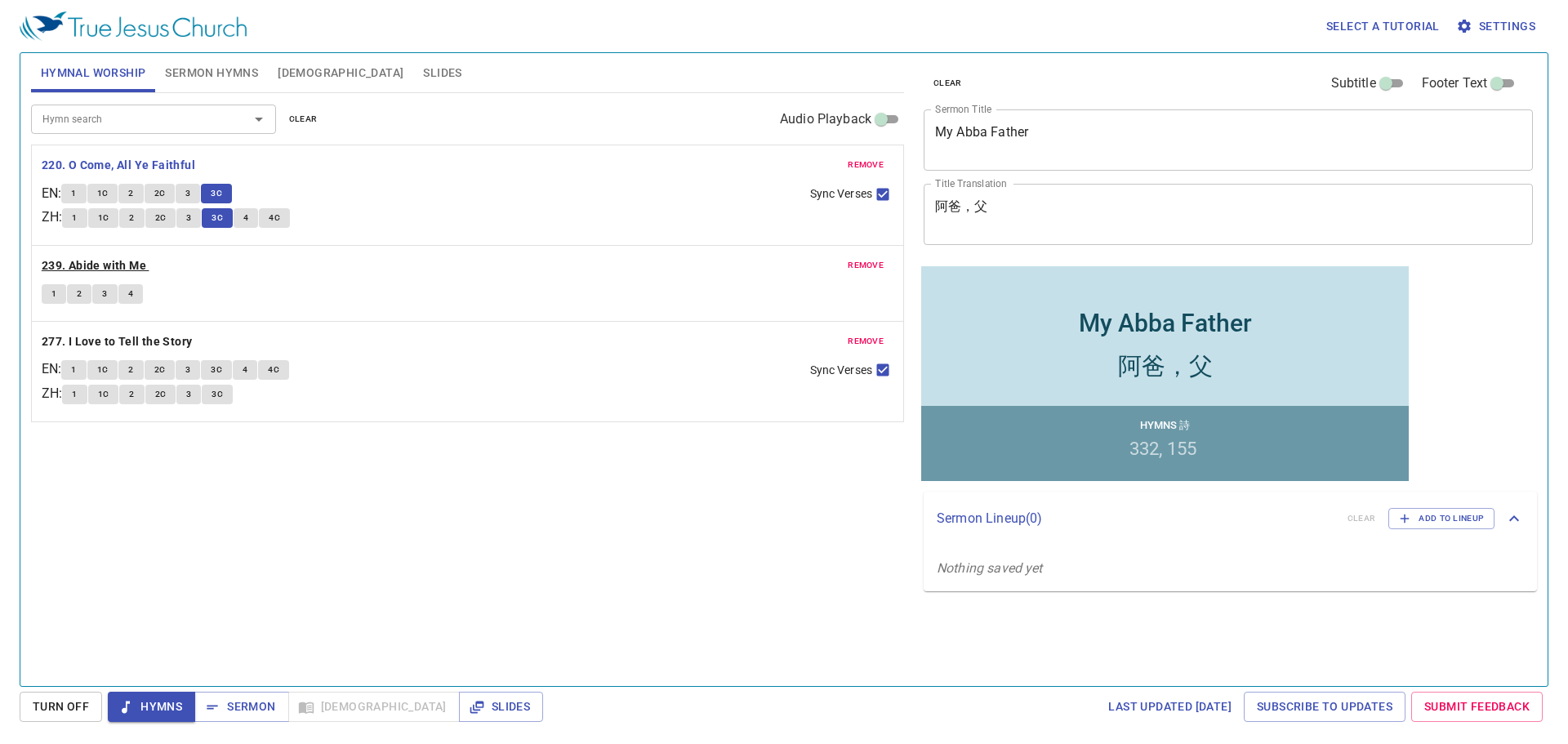
click at [124, 263] on b "239. Abide with Me" at bounding box center [93, 266] width 104 height 21
click at [60, 295] on button "1" at bounding box center [54, 293] width 24 height 20
click at [86, 290] on button "2" at bounding box center [79, 293] width 24 height 20
click at [113, 294] on button "3" at bounding box center [104, 293] width 24 height 20
click at [126, 292] on button "4" at bounding box center [131, 293] width 24 height 20
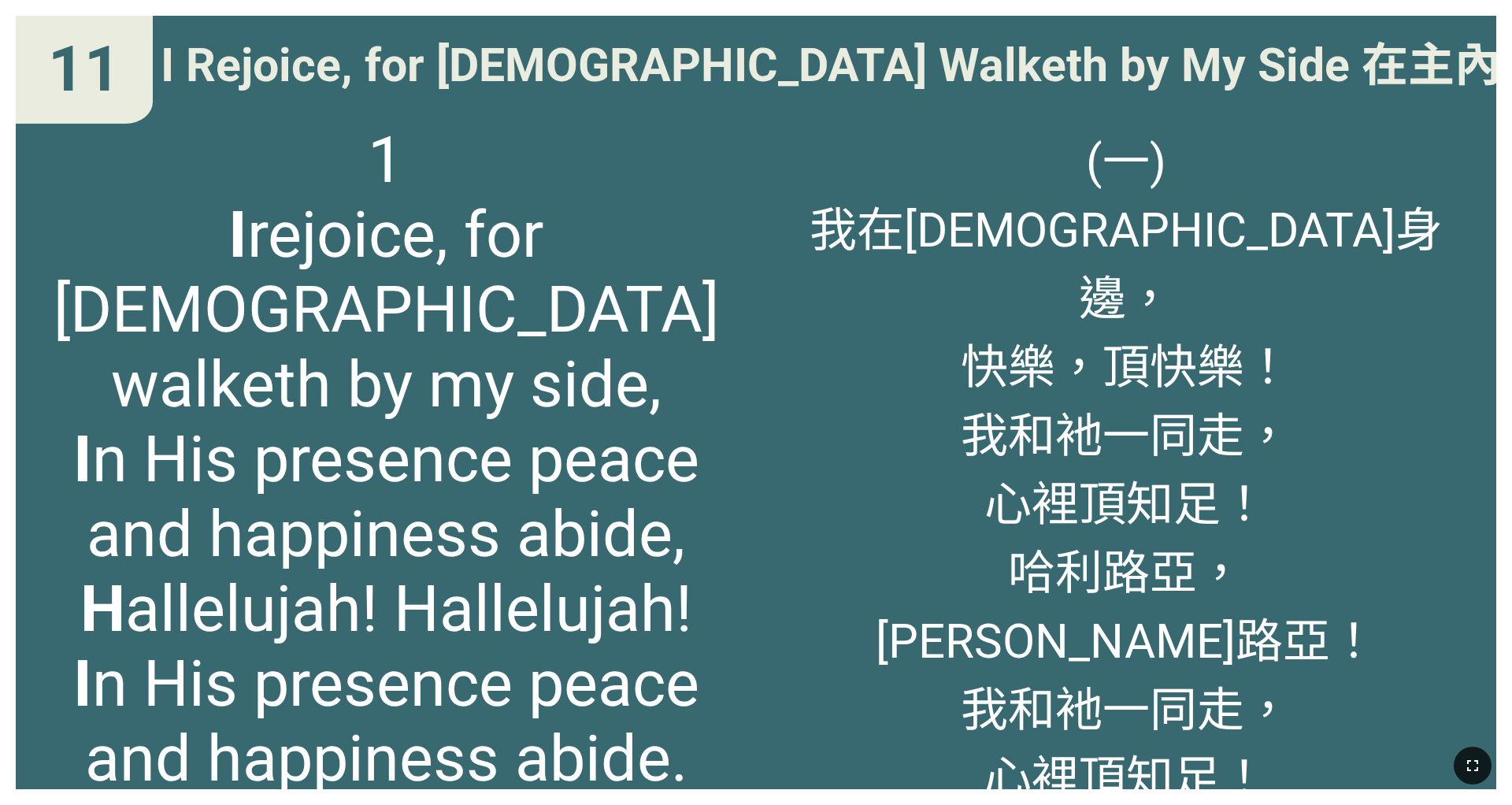
drag, startPoint x: 1463, startPoint y: 761, endPoint x: 1463, endPoint y: 807, distance: 46.0
click at [1008, 629] on icon "button" at bounding box center [1472, 766] width 19 height 19
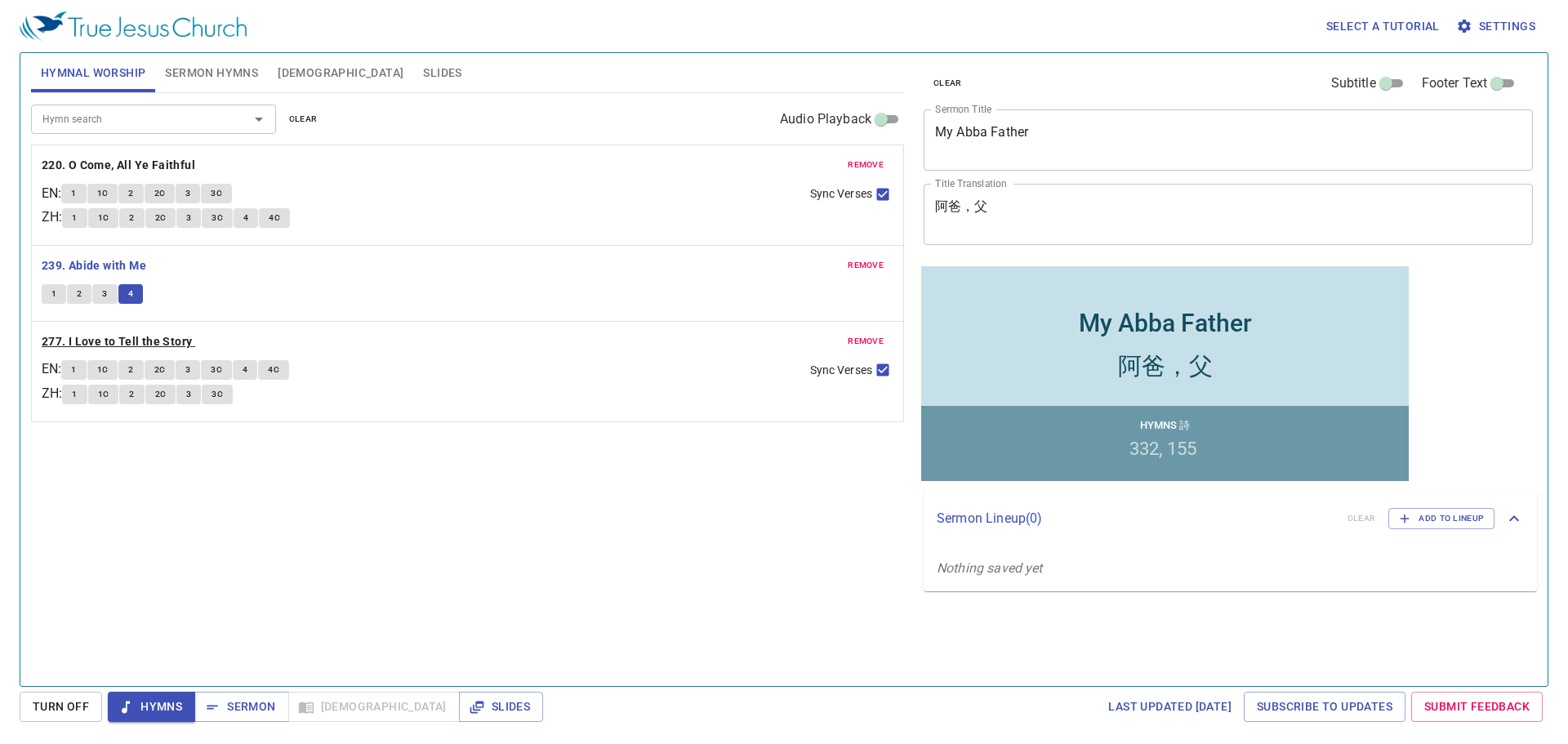
click at [143, 333] on b "277. I Love to Tell the Story" at bounding box center [117, 342] width 151 height 21
click at [76, 365] on span "1" at bounding box center [73, 371] width 5 height 15
click at [106, 362] on button "1C" at bounding box center [103, 370] width 31 height 20
click at [134, 364] on span "2" at bounding box center [130, 371] width 5 height 15
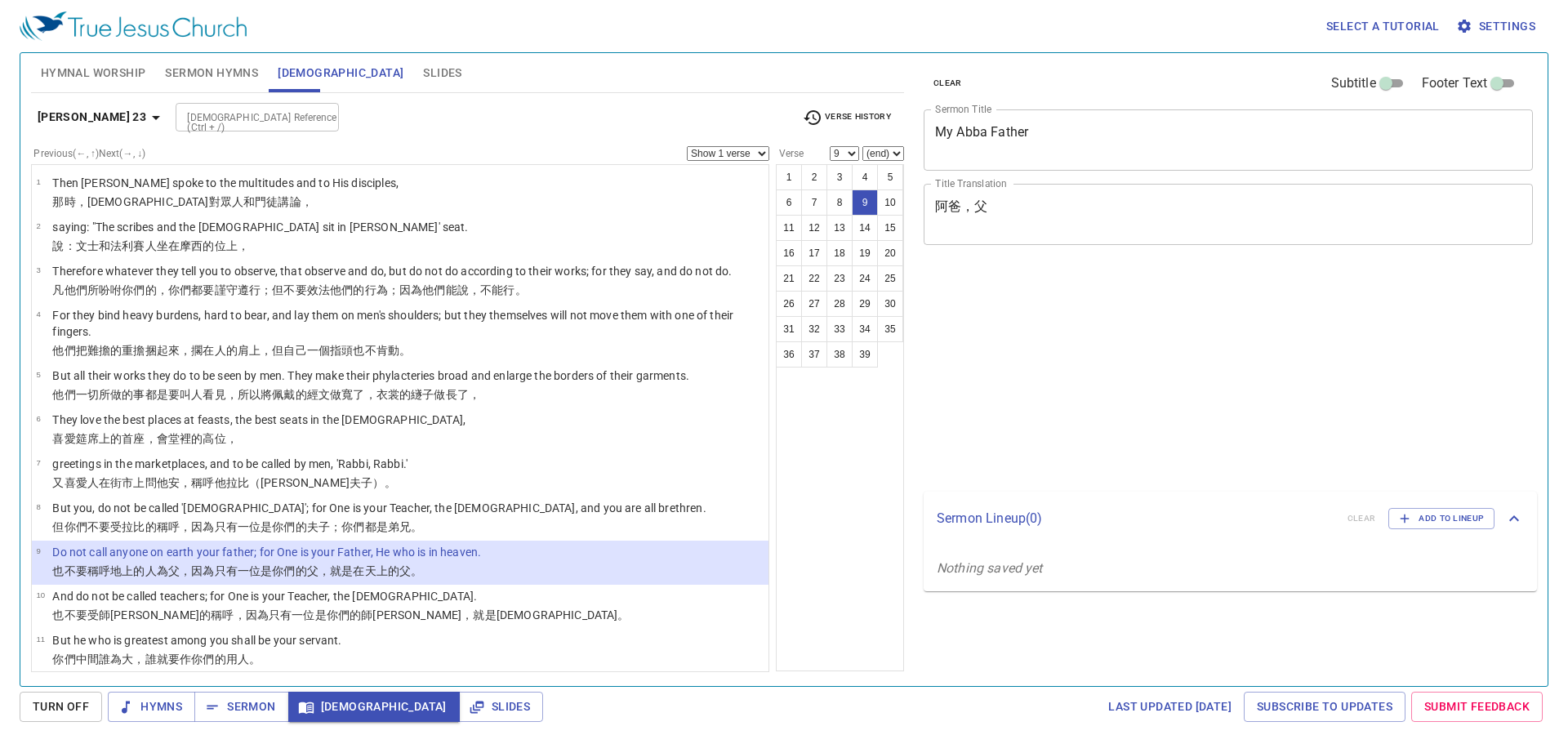
select select "9"
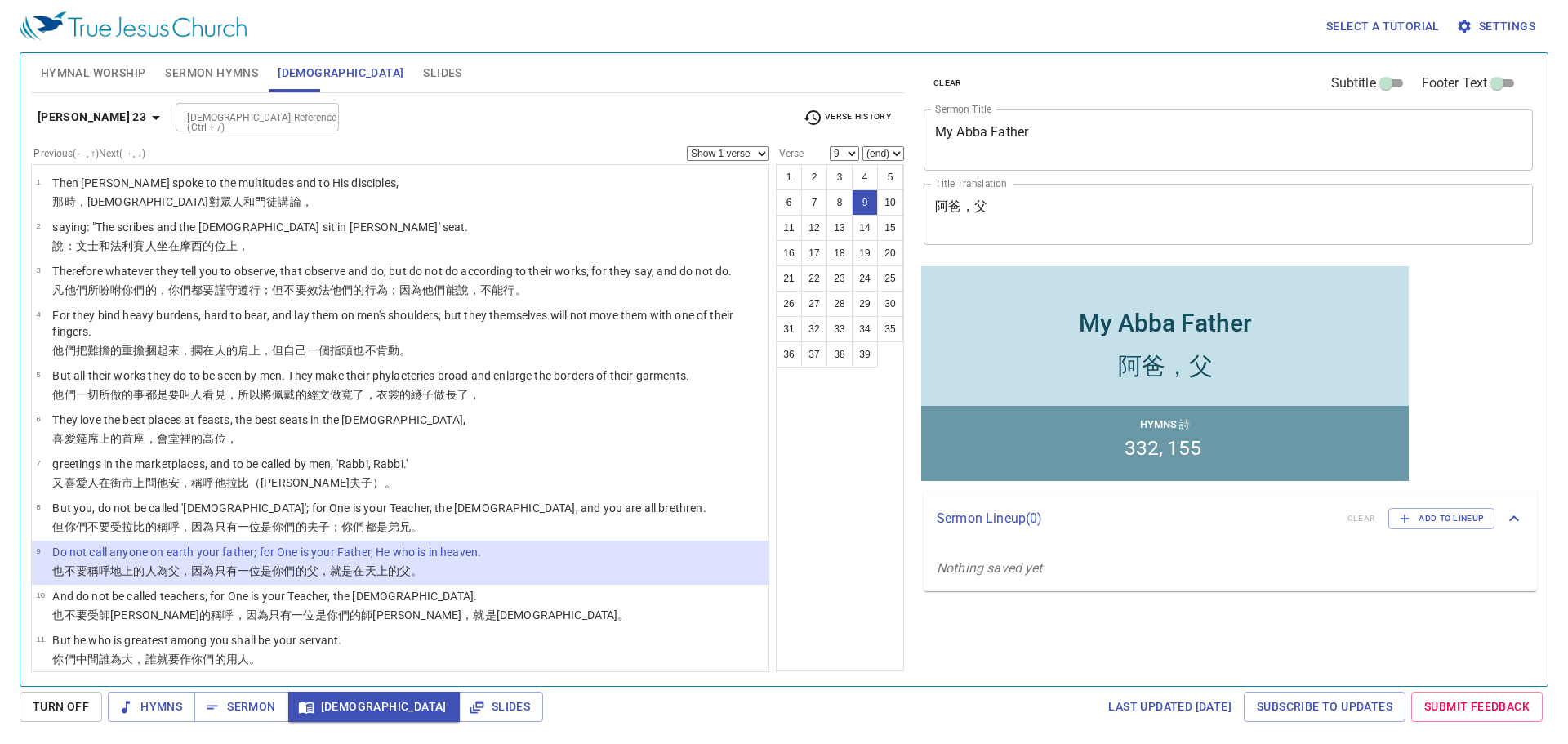
scroll to position [245, 0]
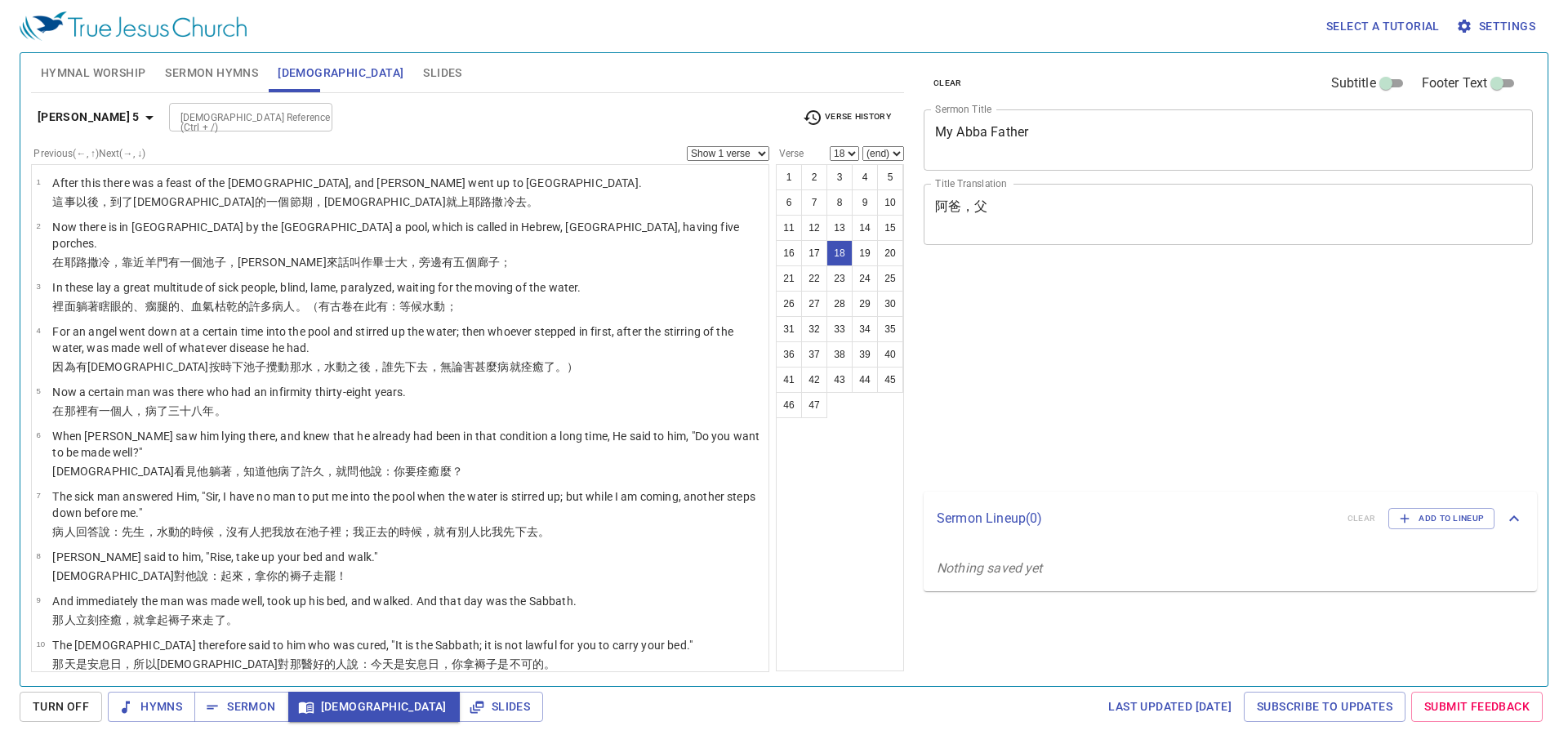
select select "18"
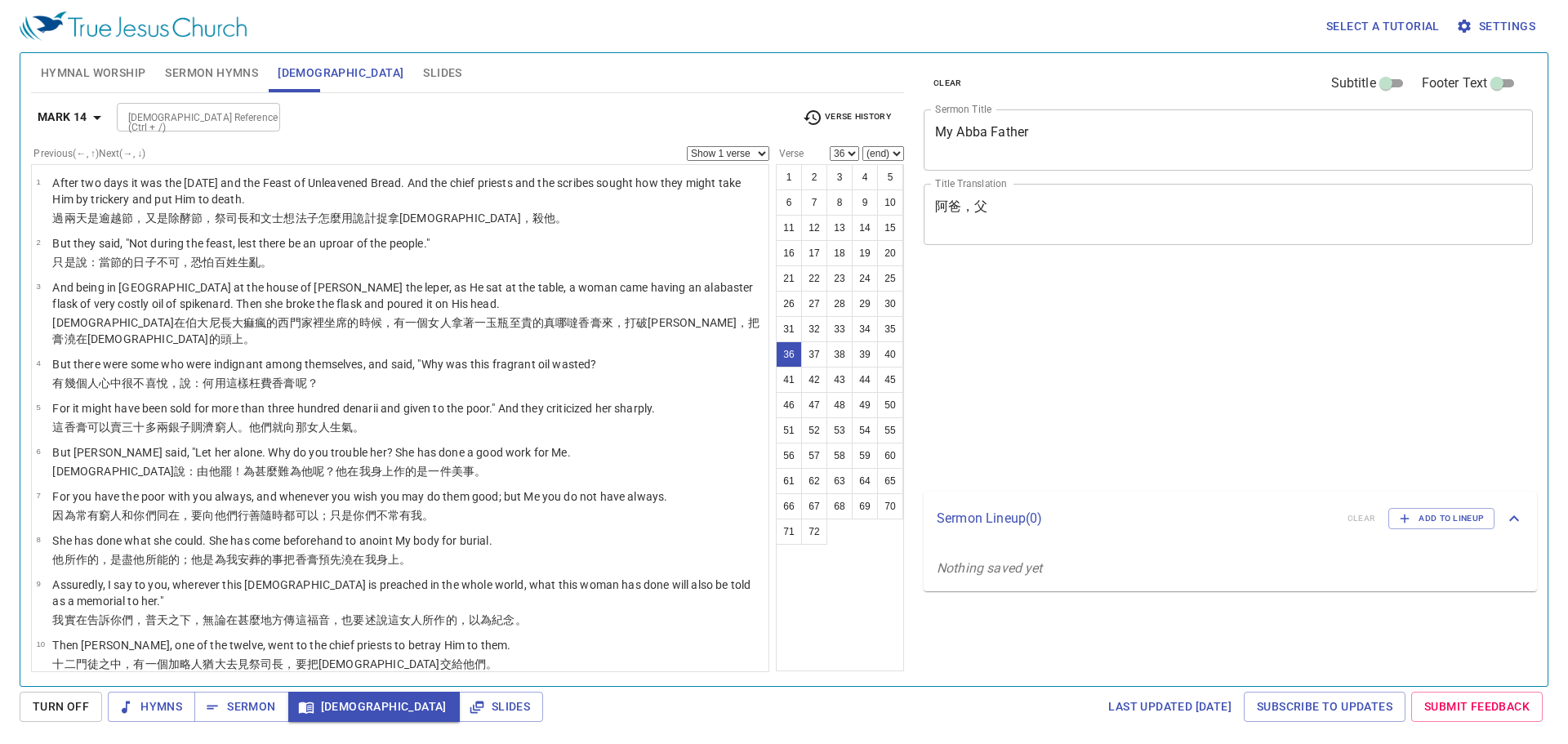
select select "36"
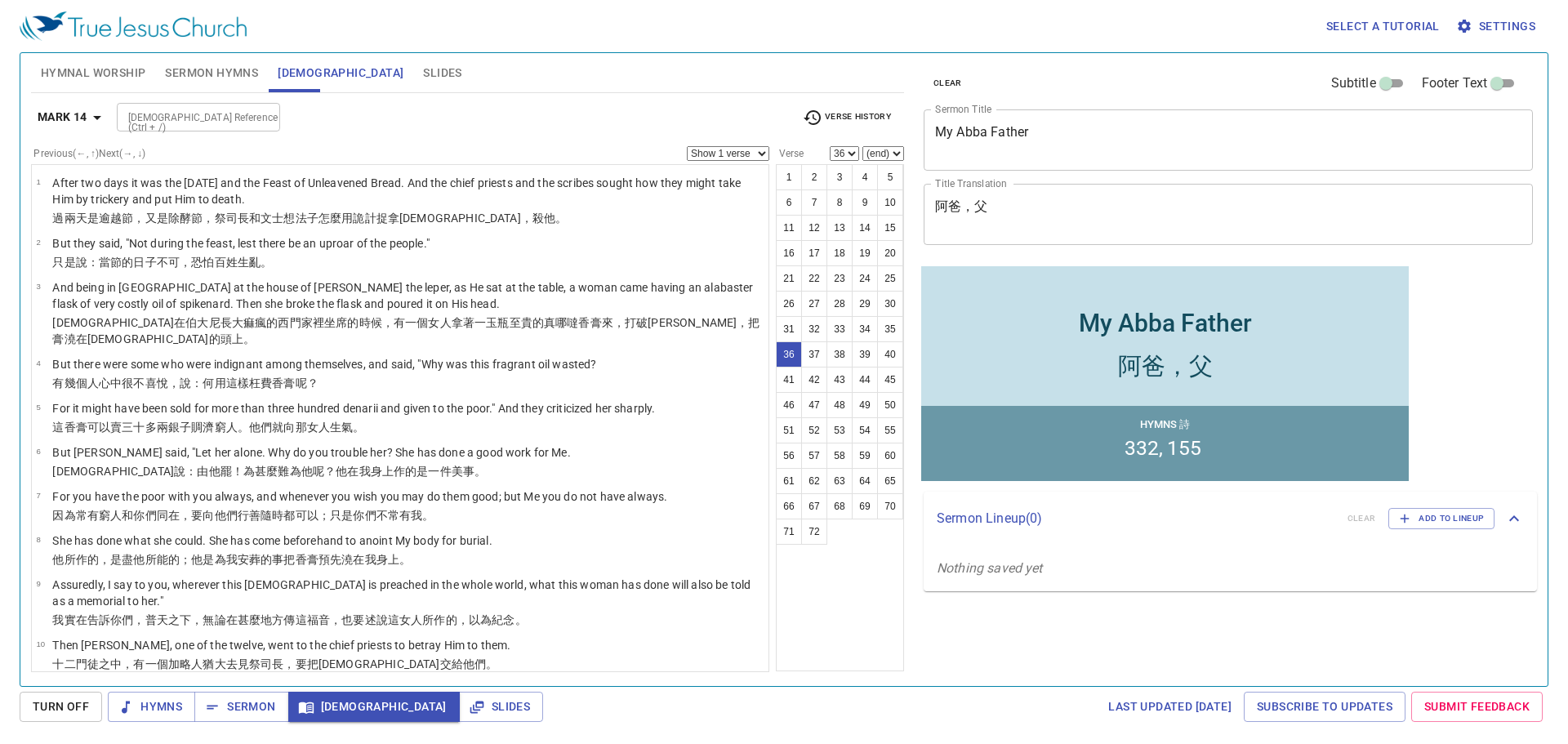
scroll to position [1433, 0]
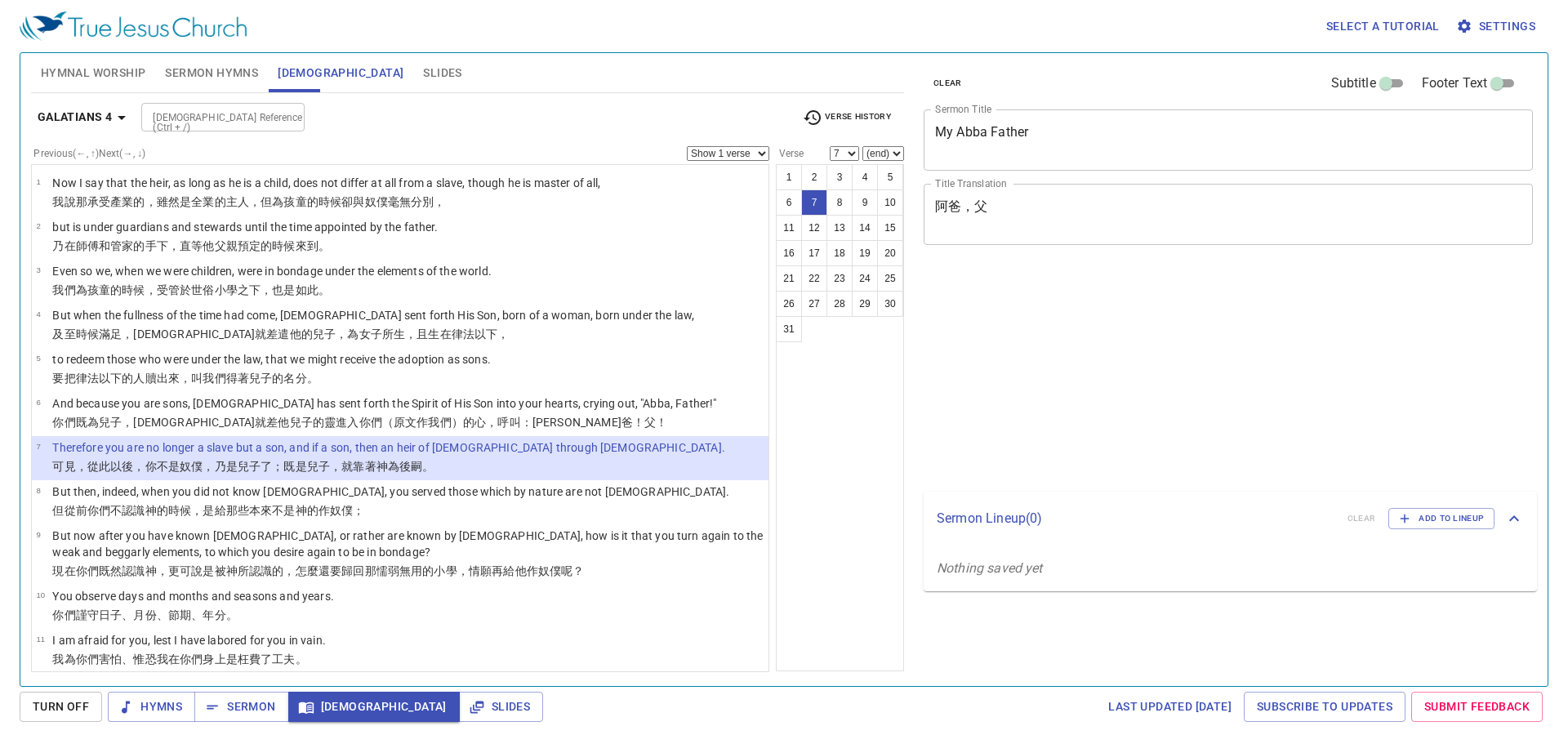
select select "7"
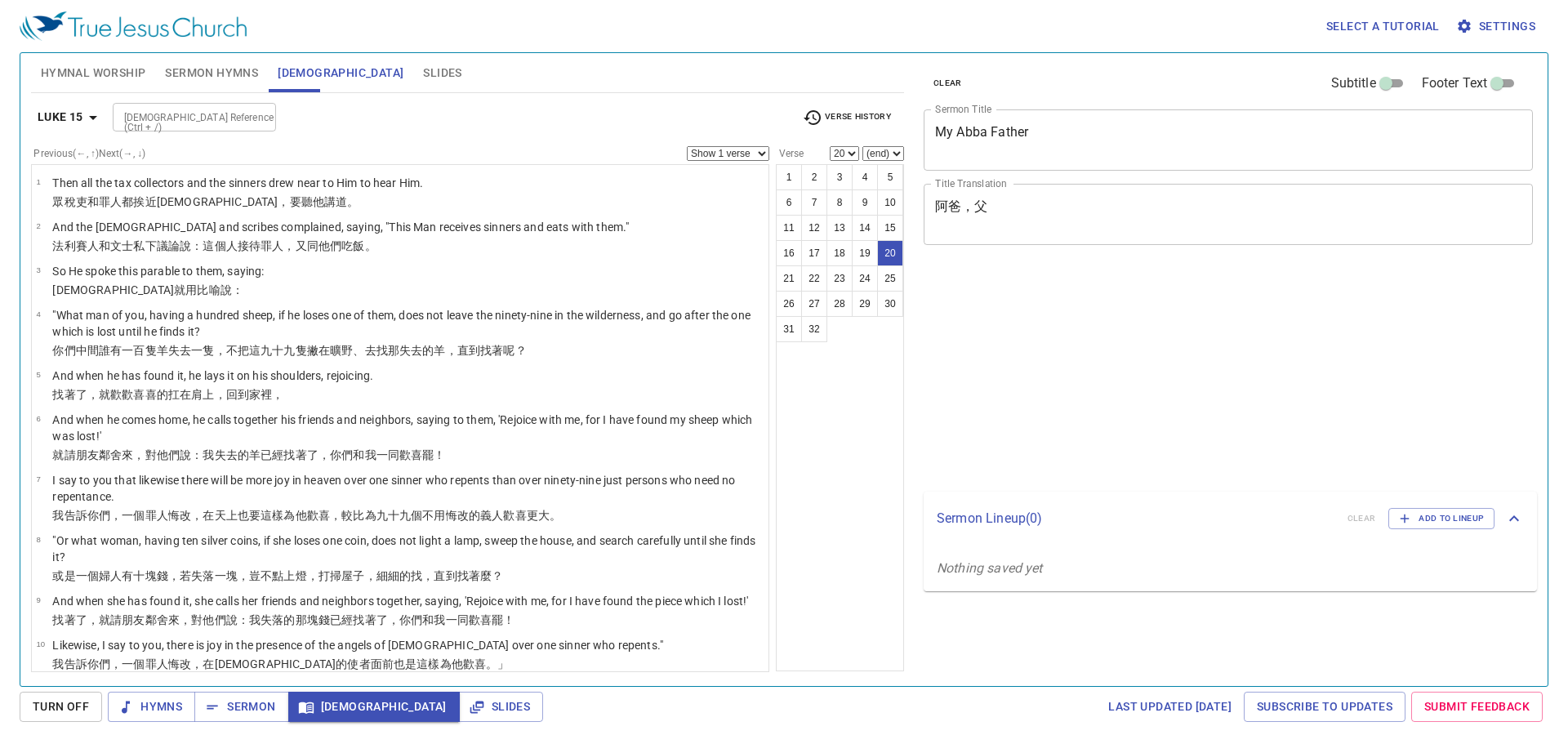
select select "20"
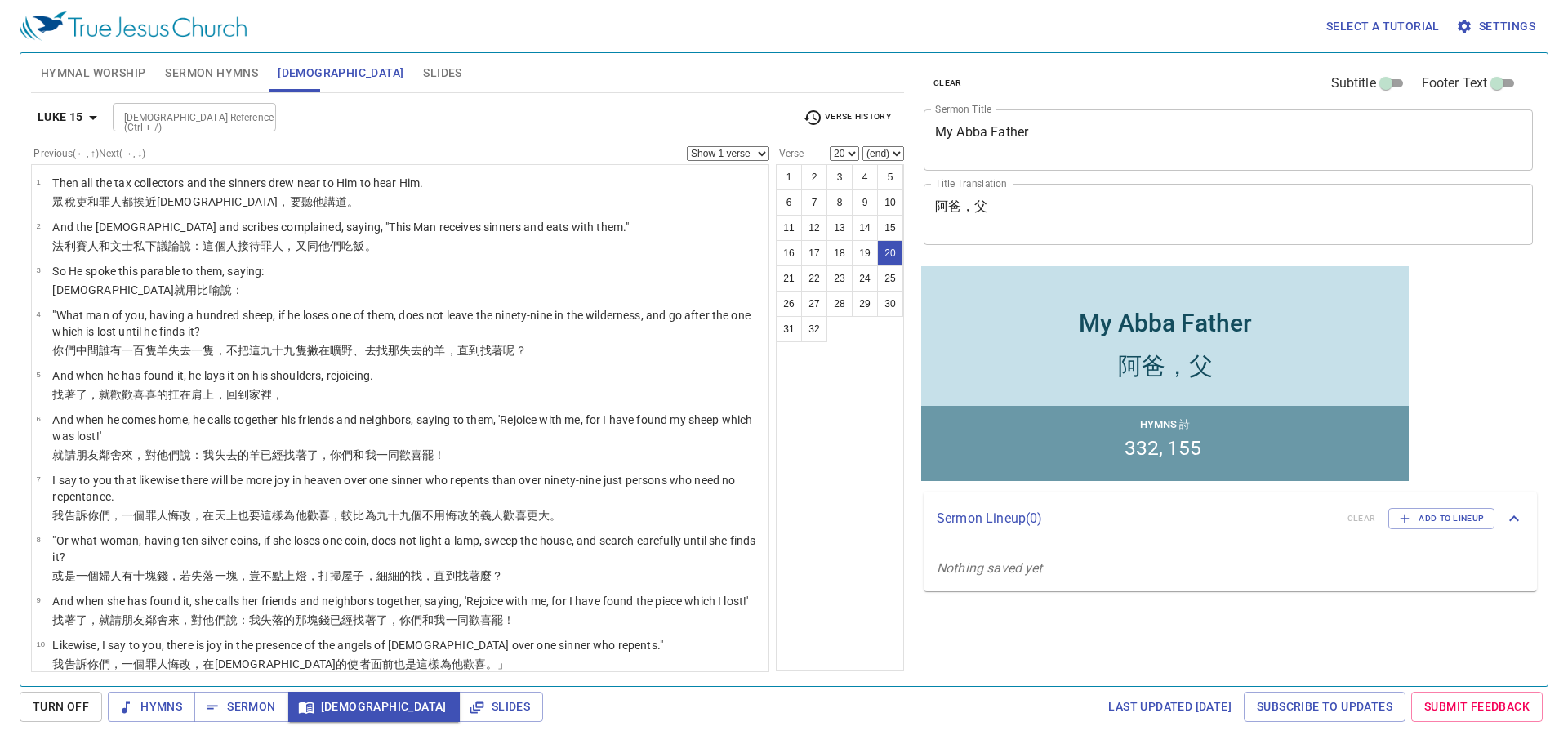
scroll to position [898, 0]
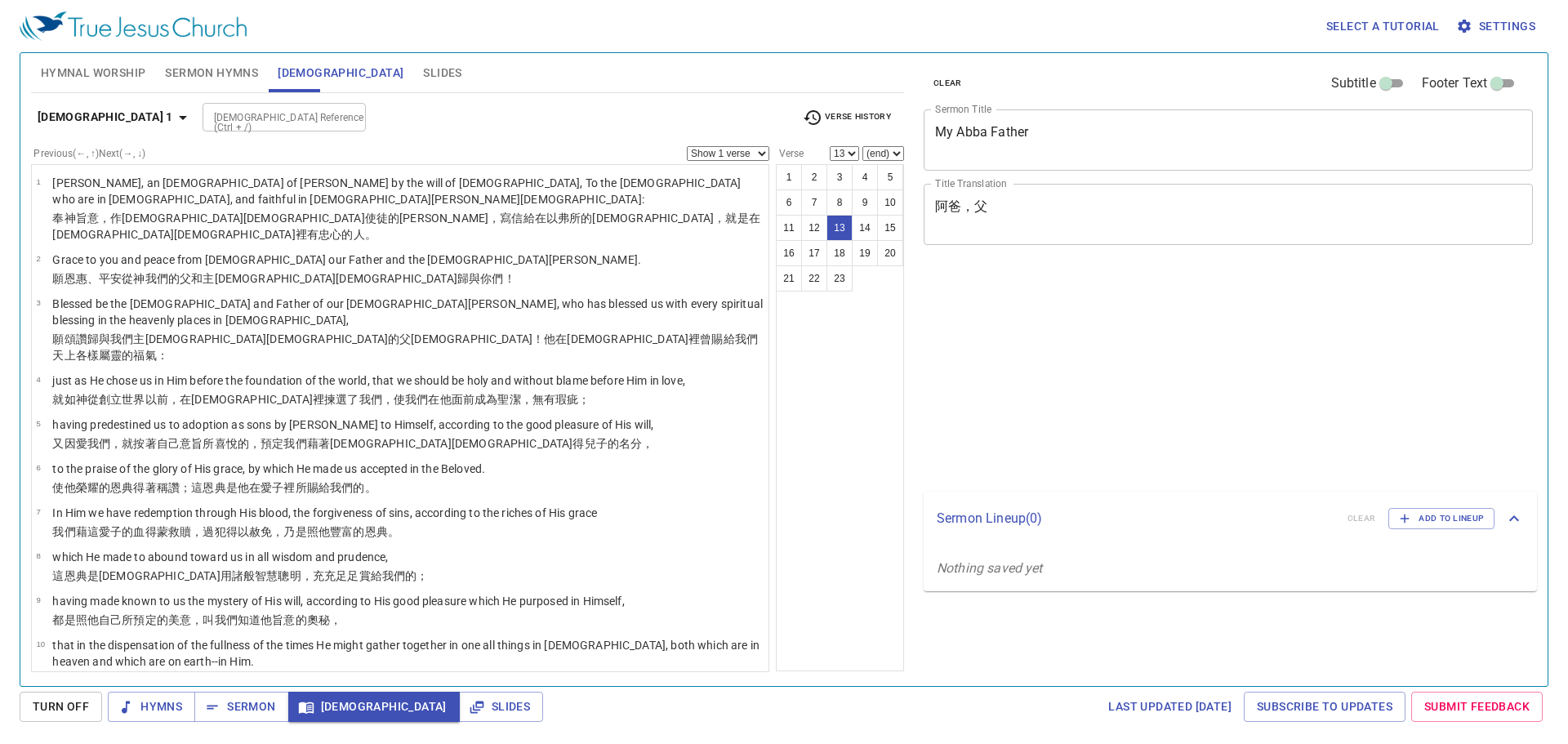
select select "13"
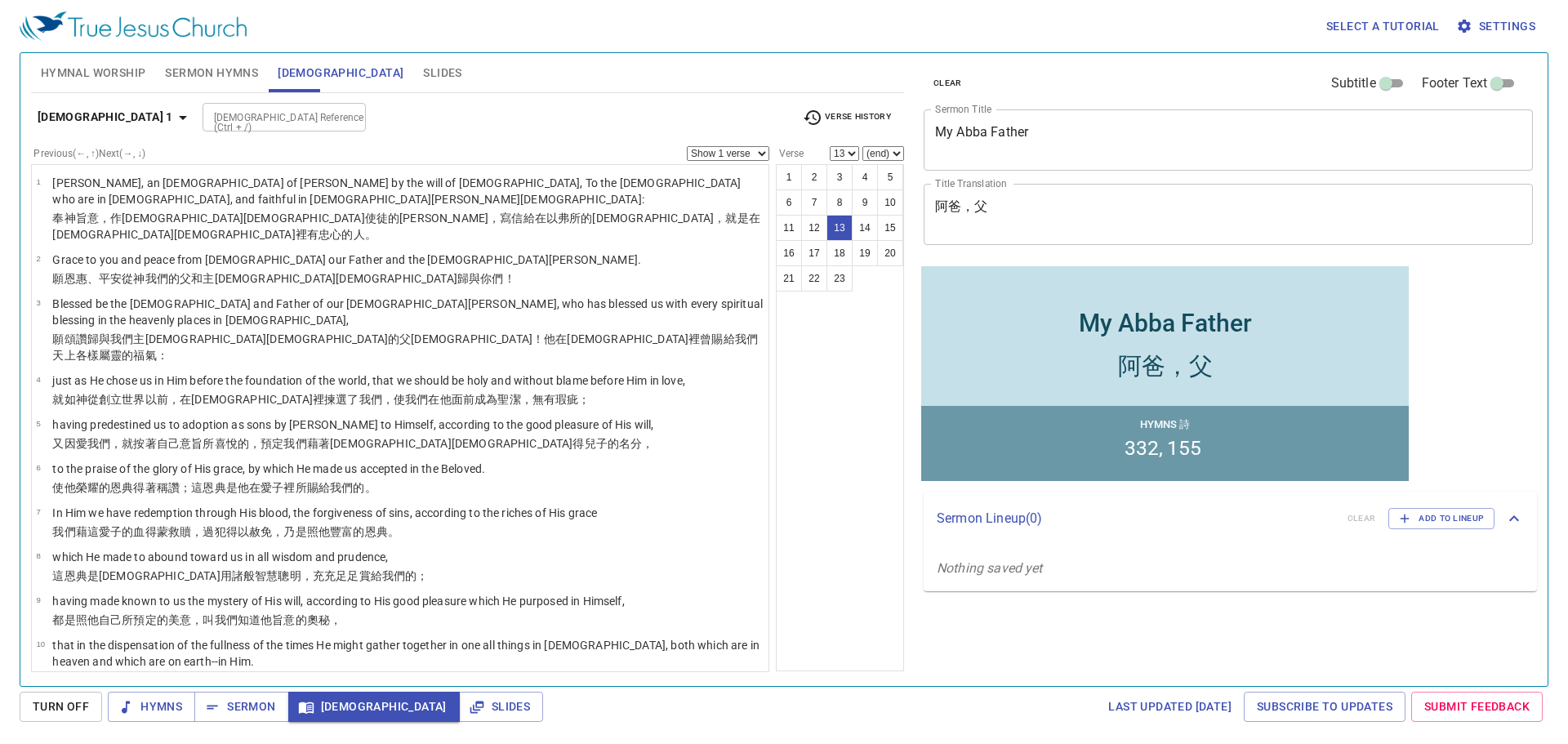
scroll to position [362, 0]
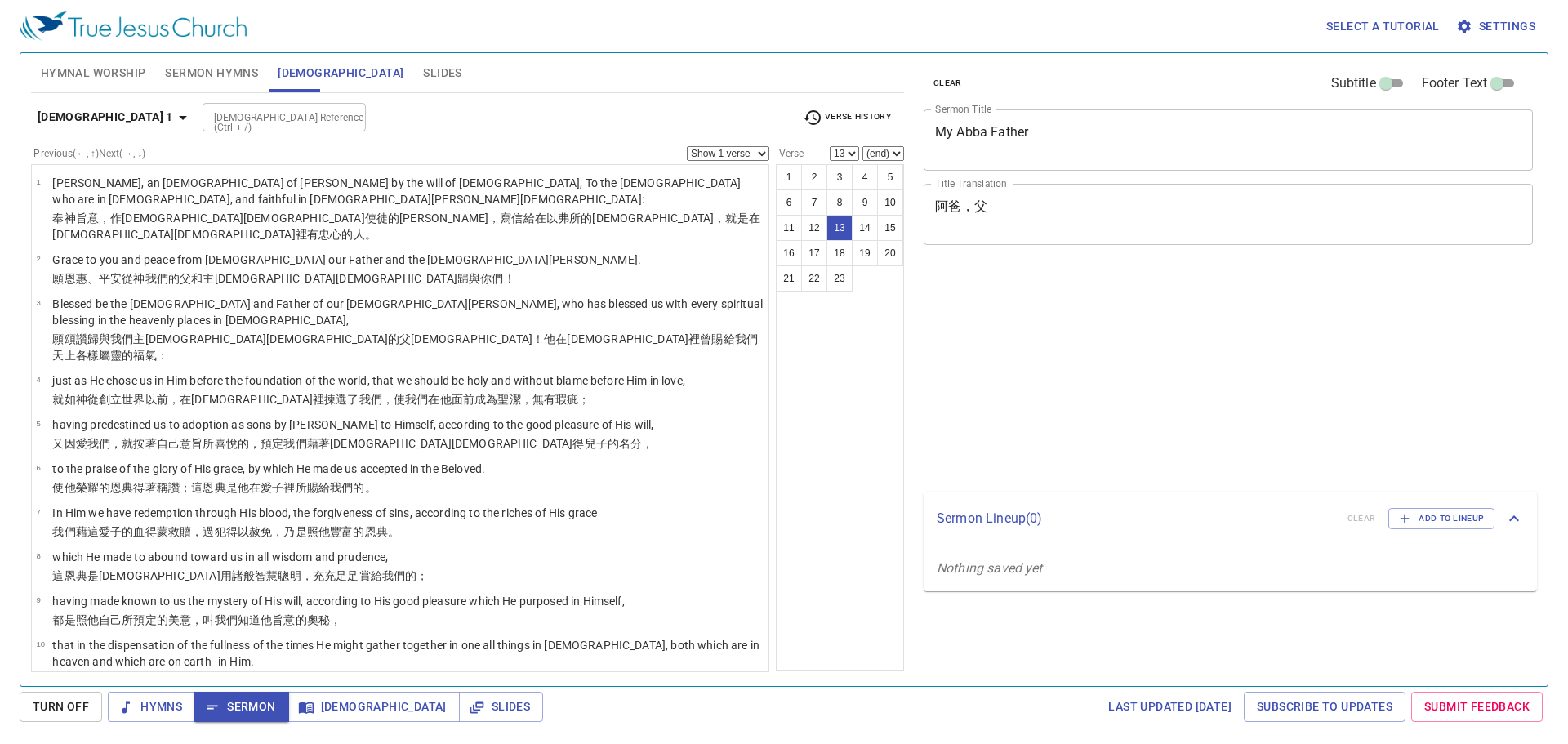
select select "13"
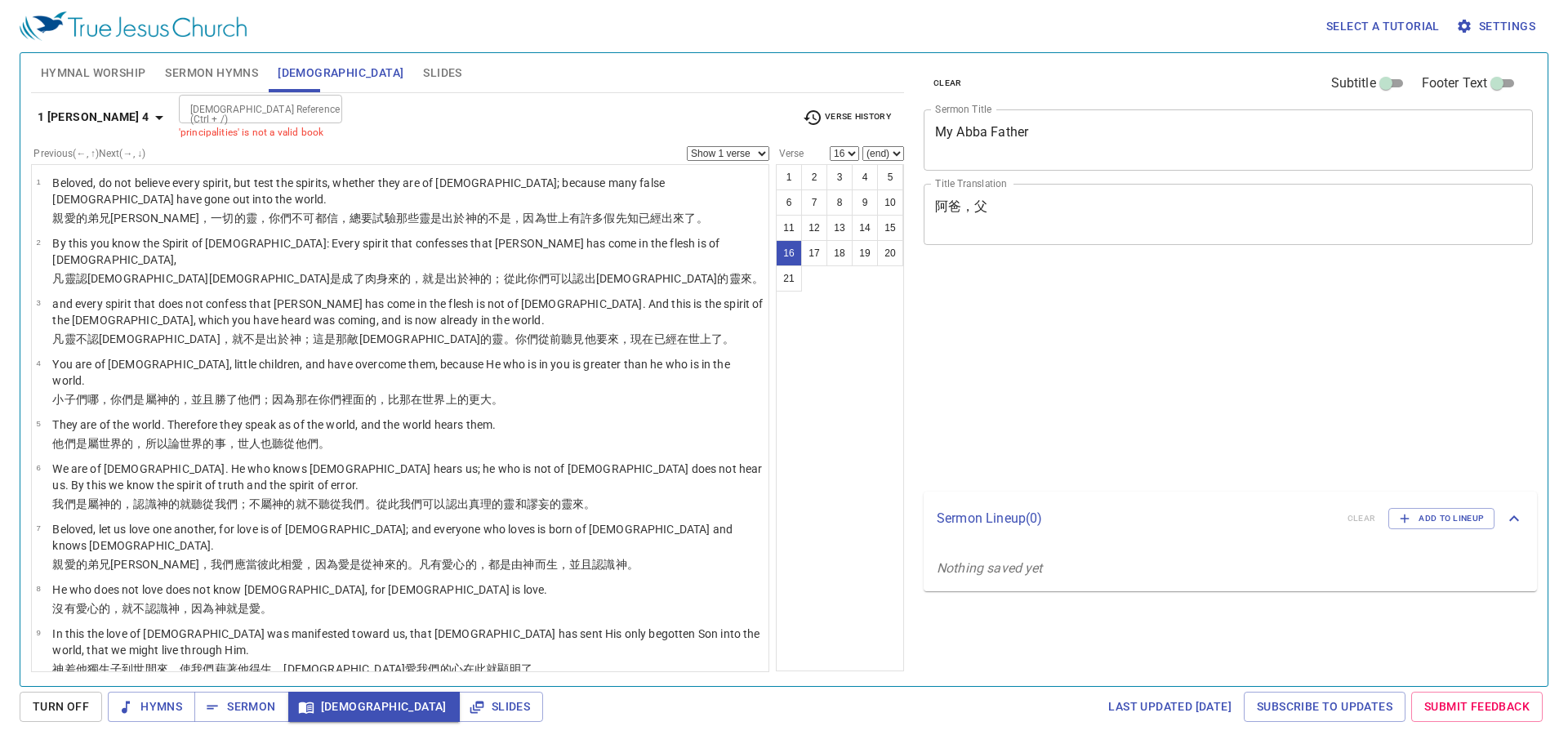
select select "16"
